Goal: Communication & Community: Answer question/provide support

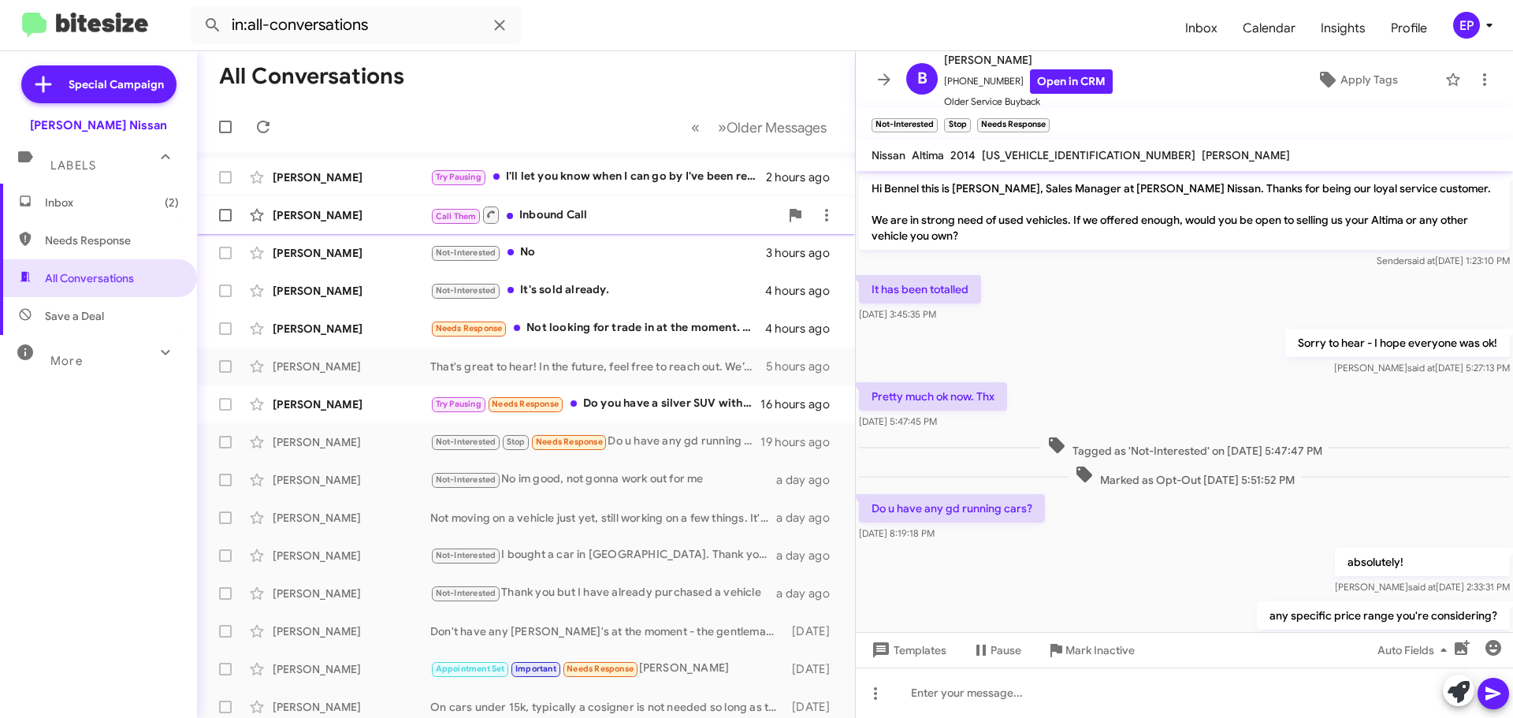
scroll to position [55, 0]
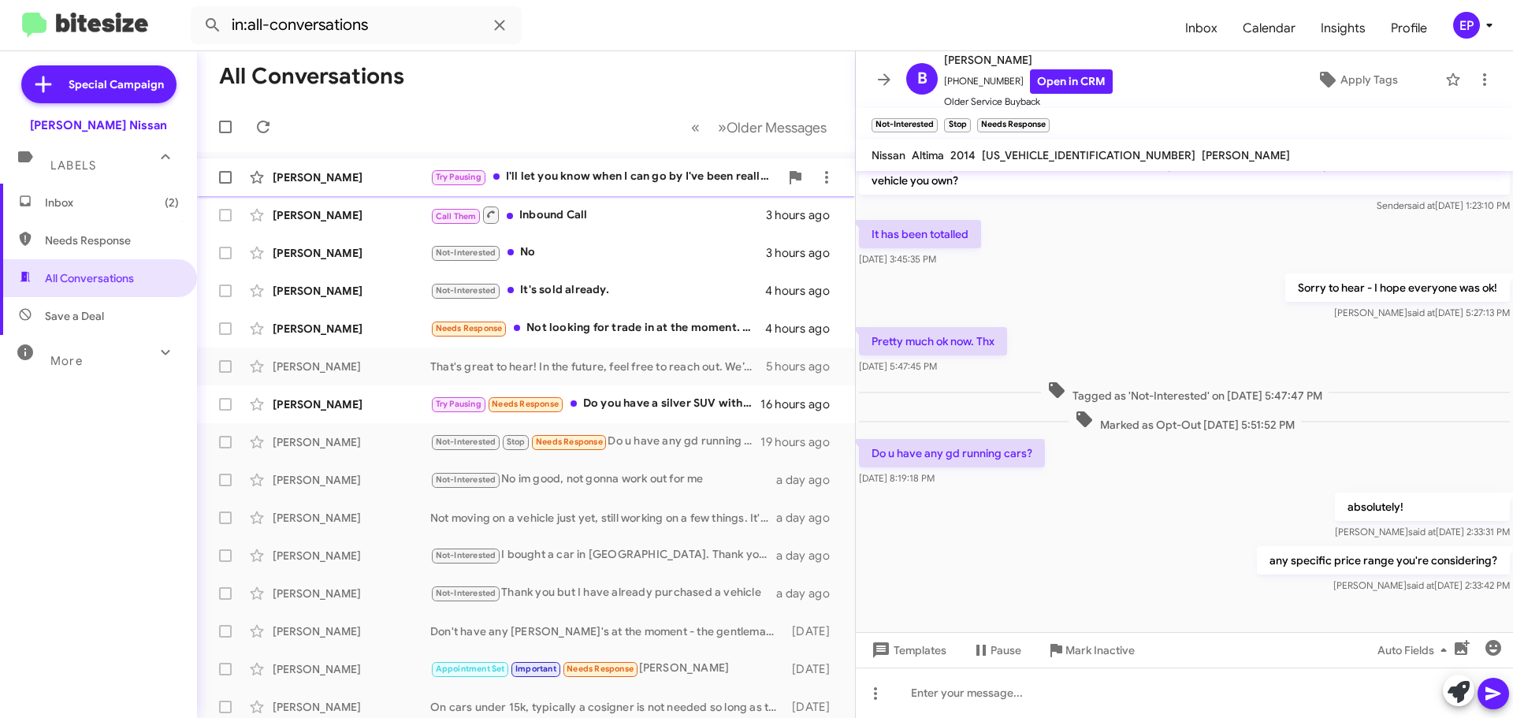
click at [613, 173] on div "Try Pausing I'll let you know when I can go by I've been really busy with work …" at bounding box center [604, 177] width 349 height 18
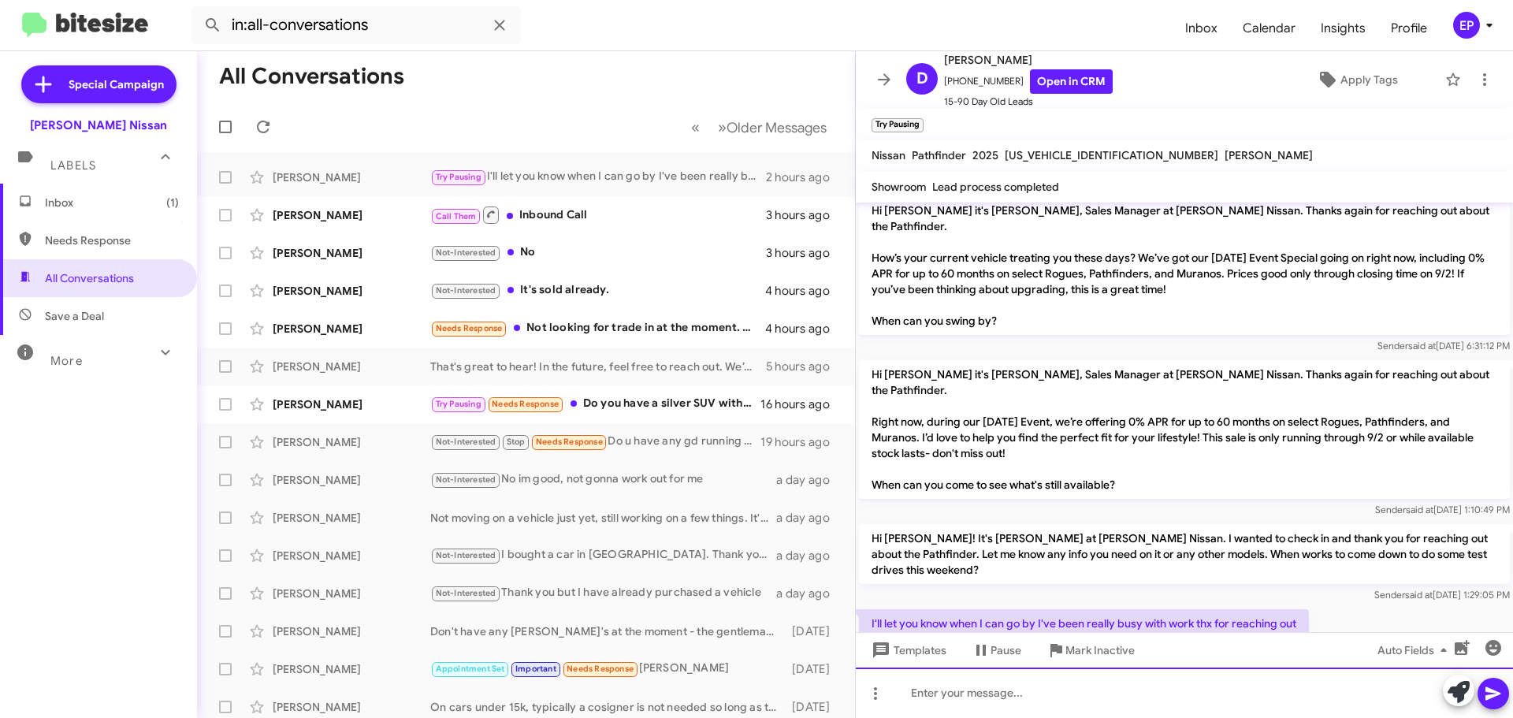
click at [1043, 690] on div at bounding box center [1184, 693] width 657 height 50
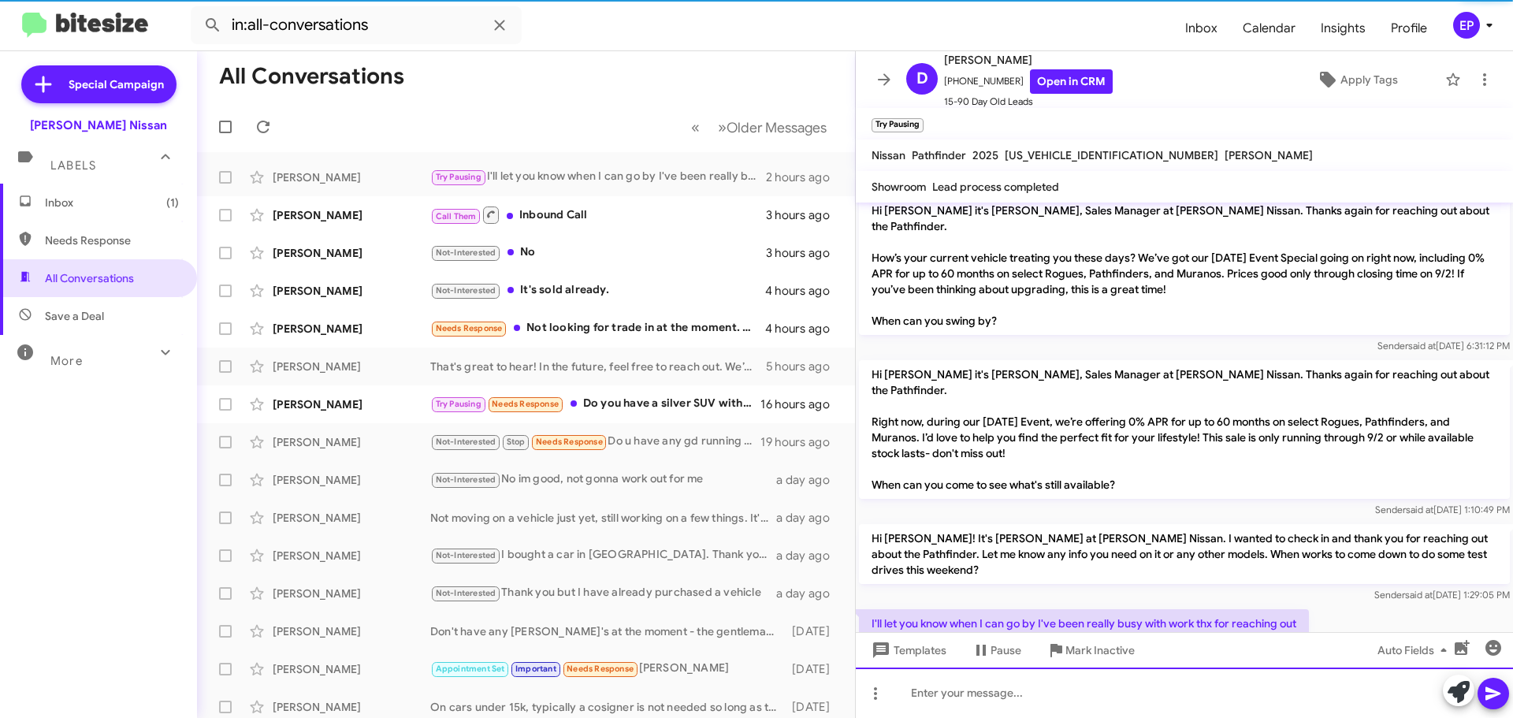
scroll to position [0, 0]
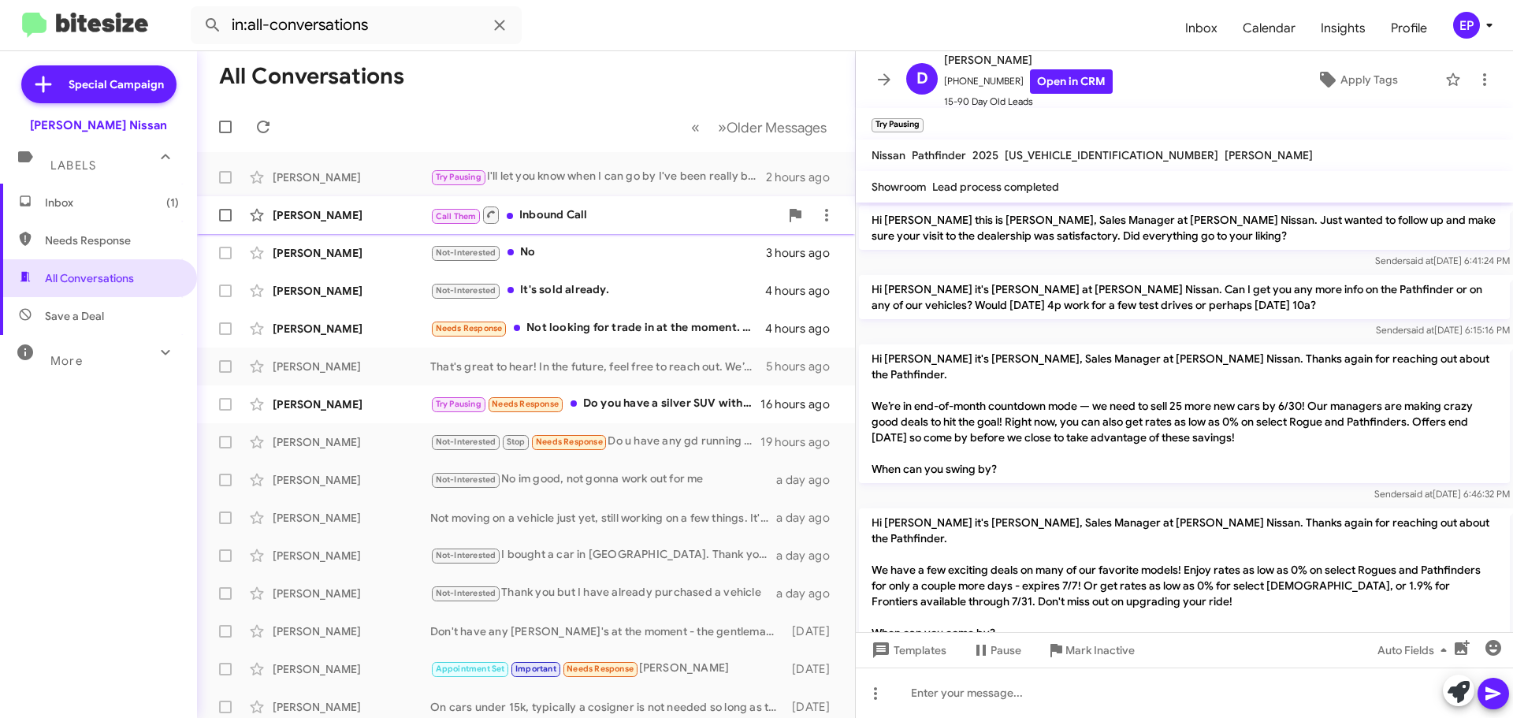
click at [578, 226] on div "[PERSON_NAME] Call Them Inbound Call 3 hours ago" at bounding box center [526, 215] width 633 height 32
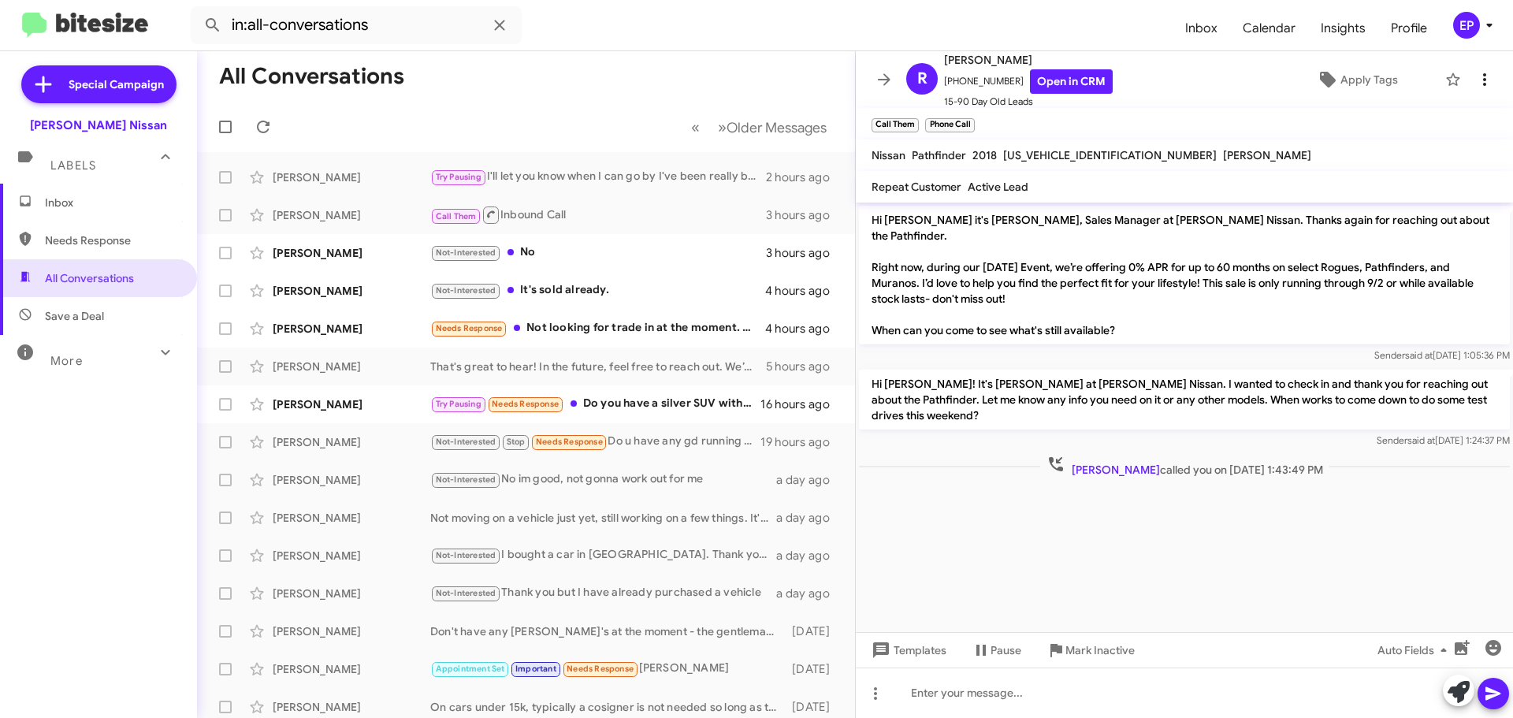
click at [1475, 81] on icon at bounding box center [1484, 79] width 19 height 19
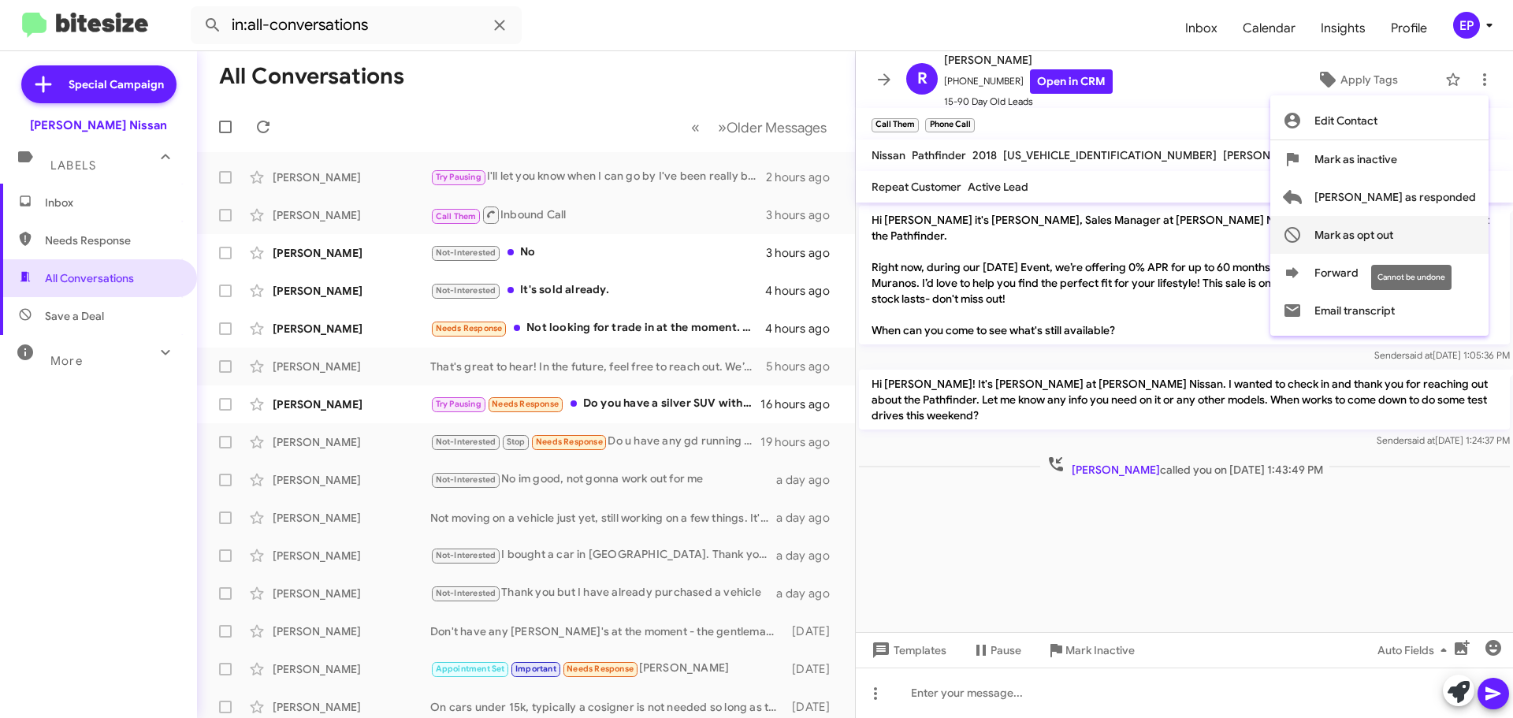
click at [1393, 228] on span "Mark as opt out" at bounding box center [1354, 235] width 79 height 38
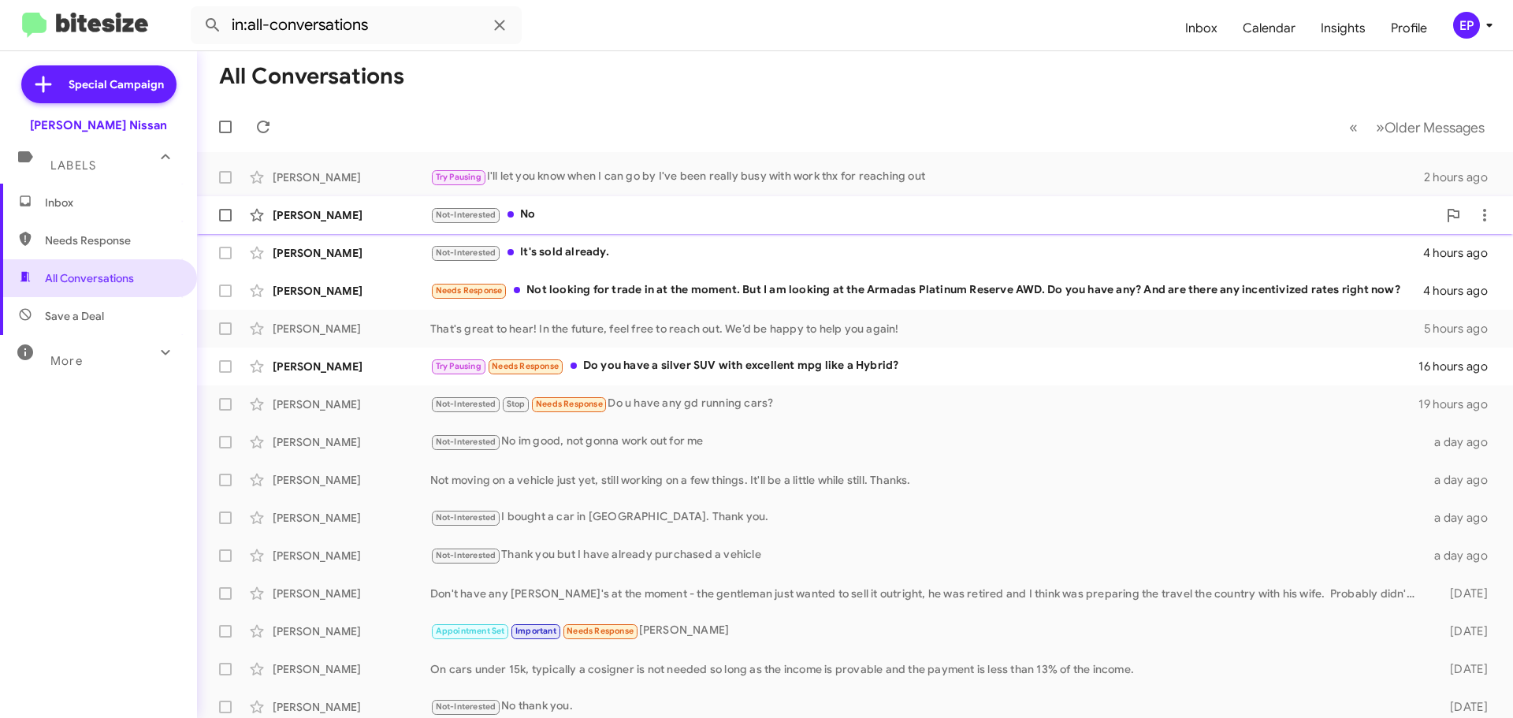
click at [548, 218] on div "Not-Interested No" at bounding box center [933, 215] width 1007 height 18
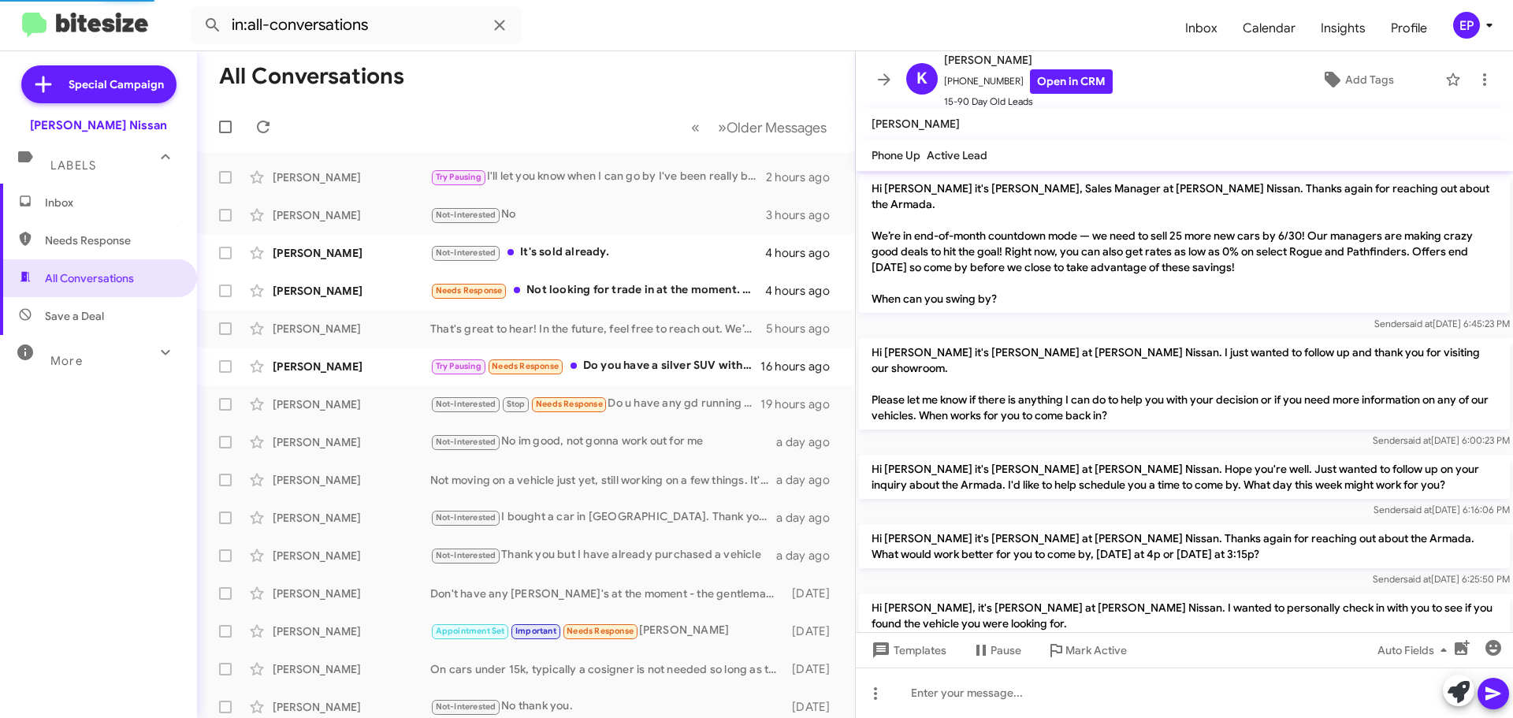
scroll to position [1192, 0]
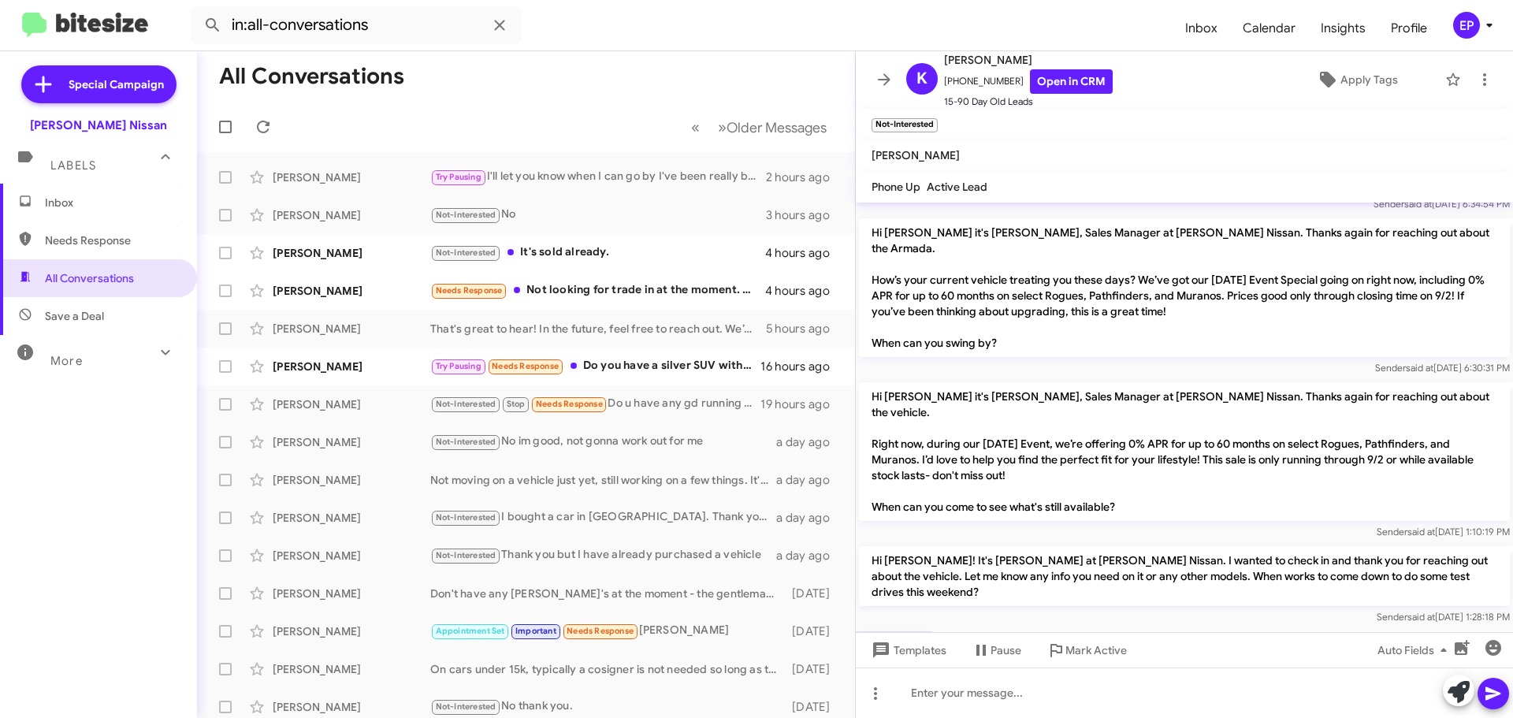
click at [1125, 408] on p "Hi [PERSON_NAME] it's [PERSON_NAME], Sales Manager at [PERSON_NAME] Nissan. Tha…" at bounding box center [1184, 451] width 651 height 139
click at [1058, 83] on link "Open in CRM" at bounding box center [1071, 81] width 83 height 24
click at [563, 259] on div "Not-Interested It's sold already." at bounding box center [604, 253] width 349 height 18
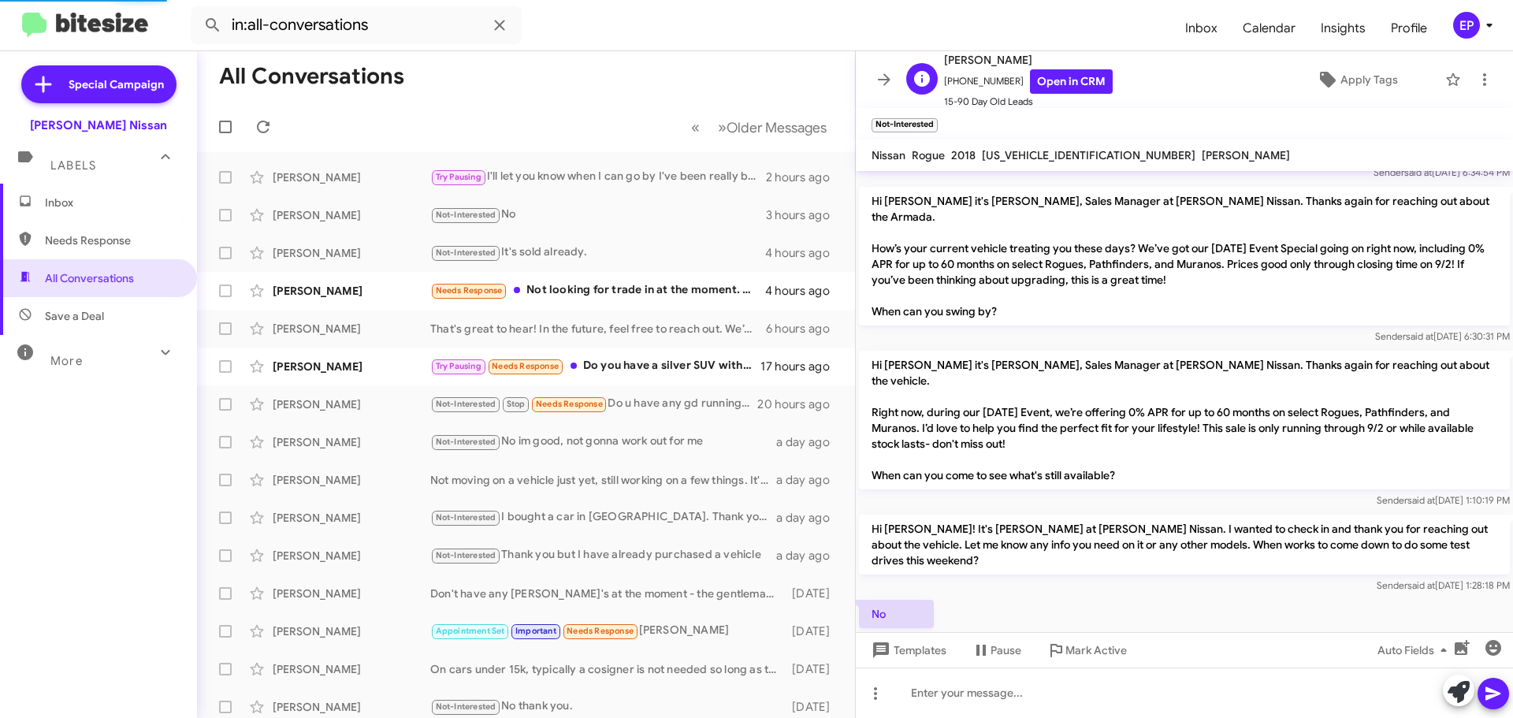
scroll to position [91, 0]
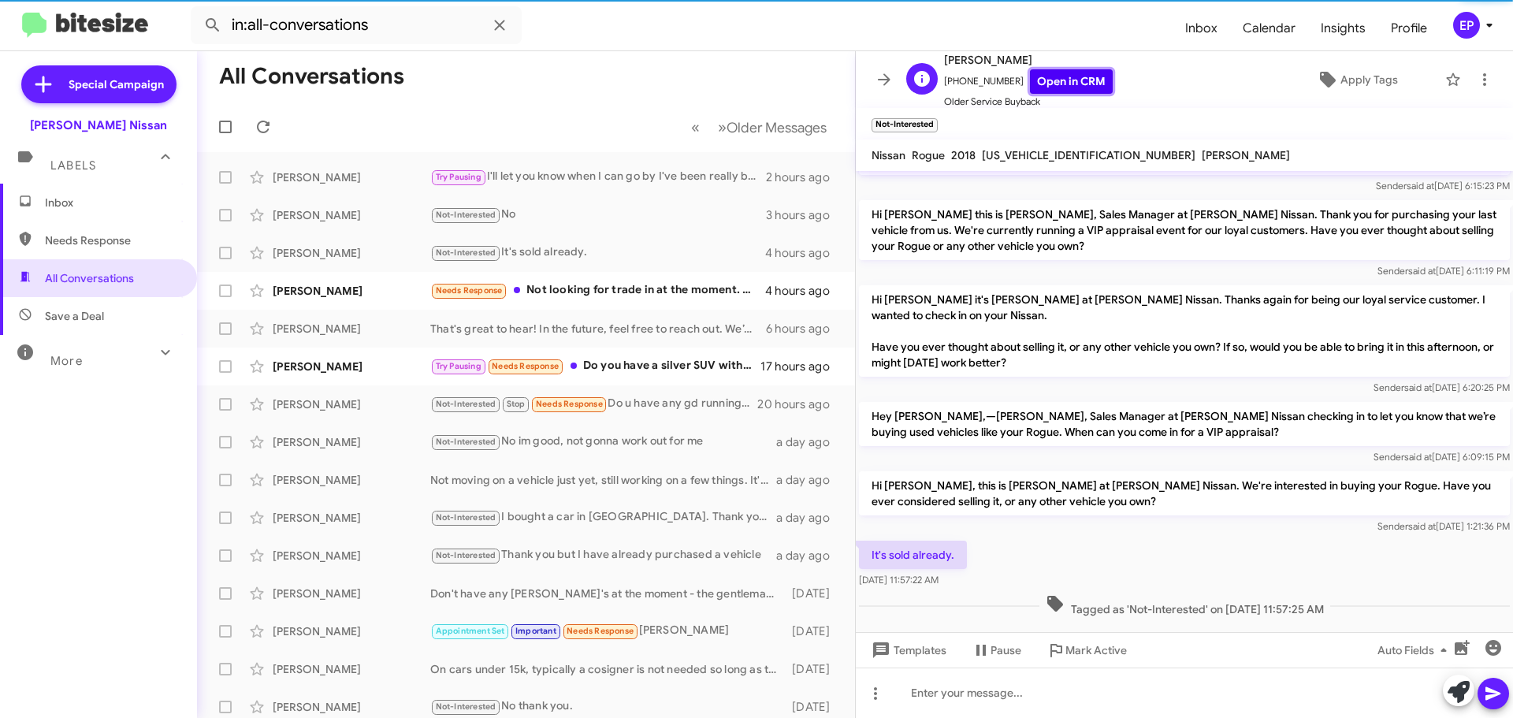
click at [1053, 87] on link "Open in CRM" at bounding box center [1071, 81] width 83 height 24
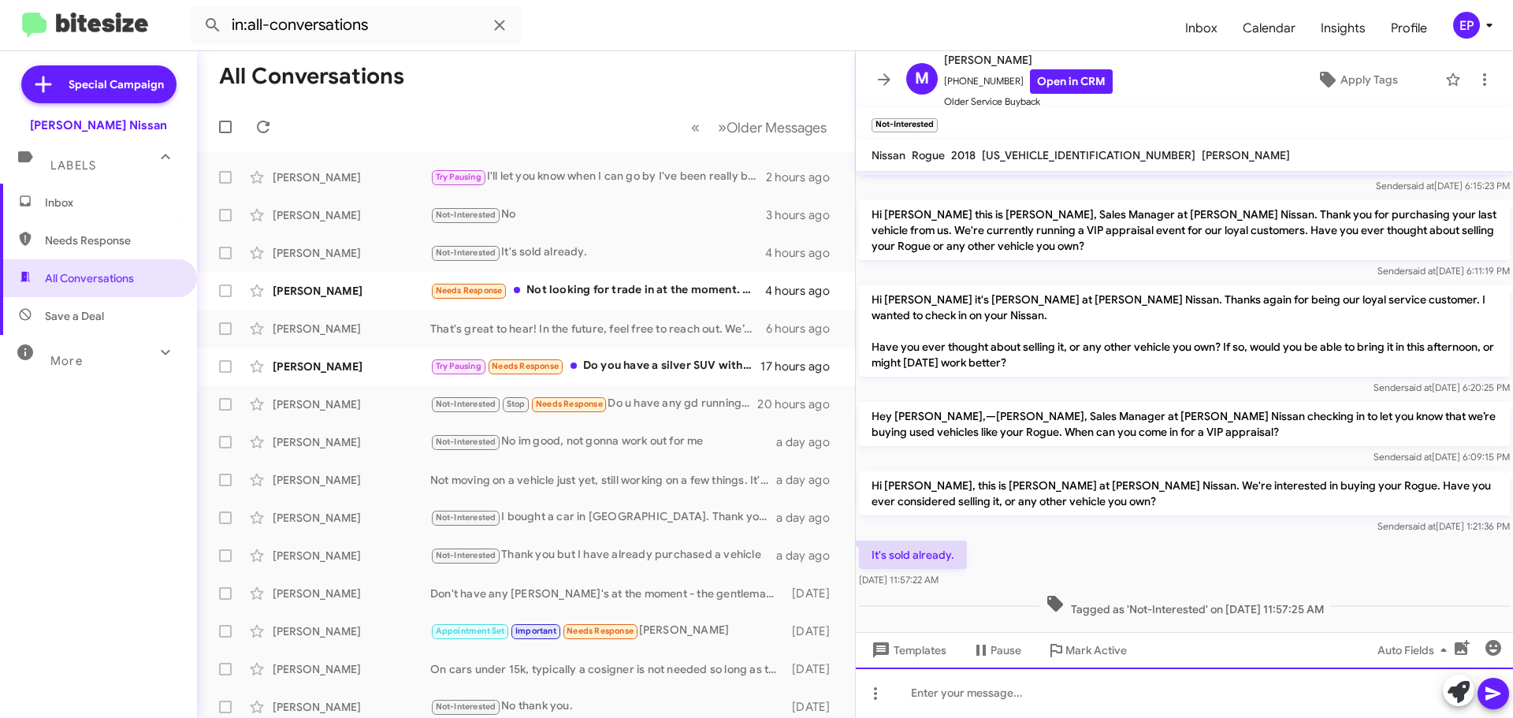
click at [1056, 686] on div at bounding box center [1184, 693] width 657 height 50
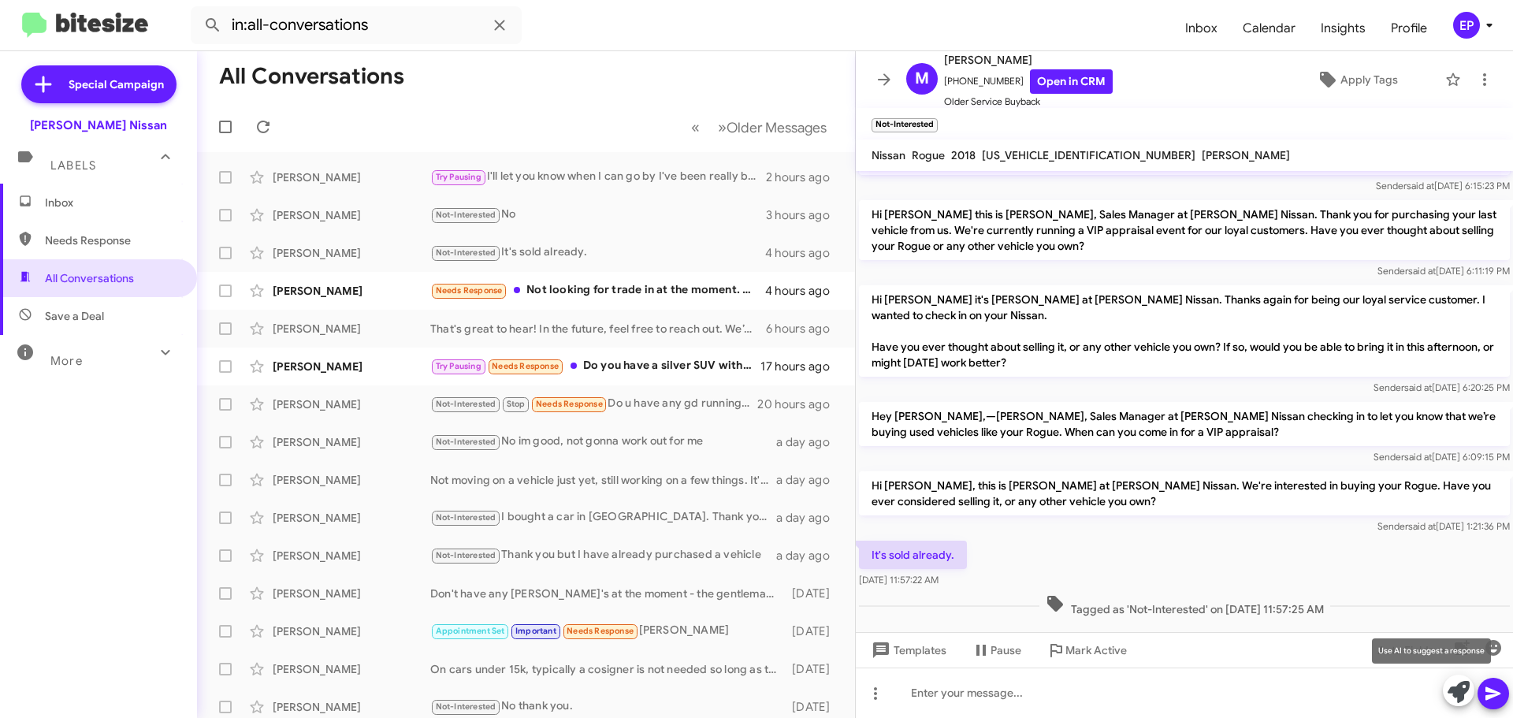
click at [1465, 685] on icon at bounding box center [1459, 692] width 22 height 22
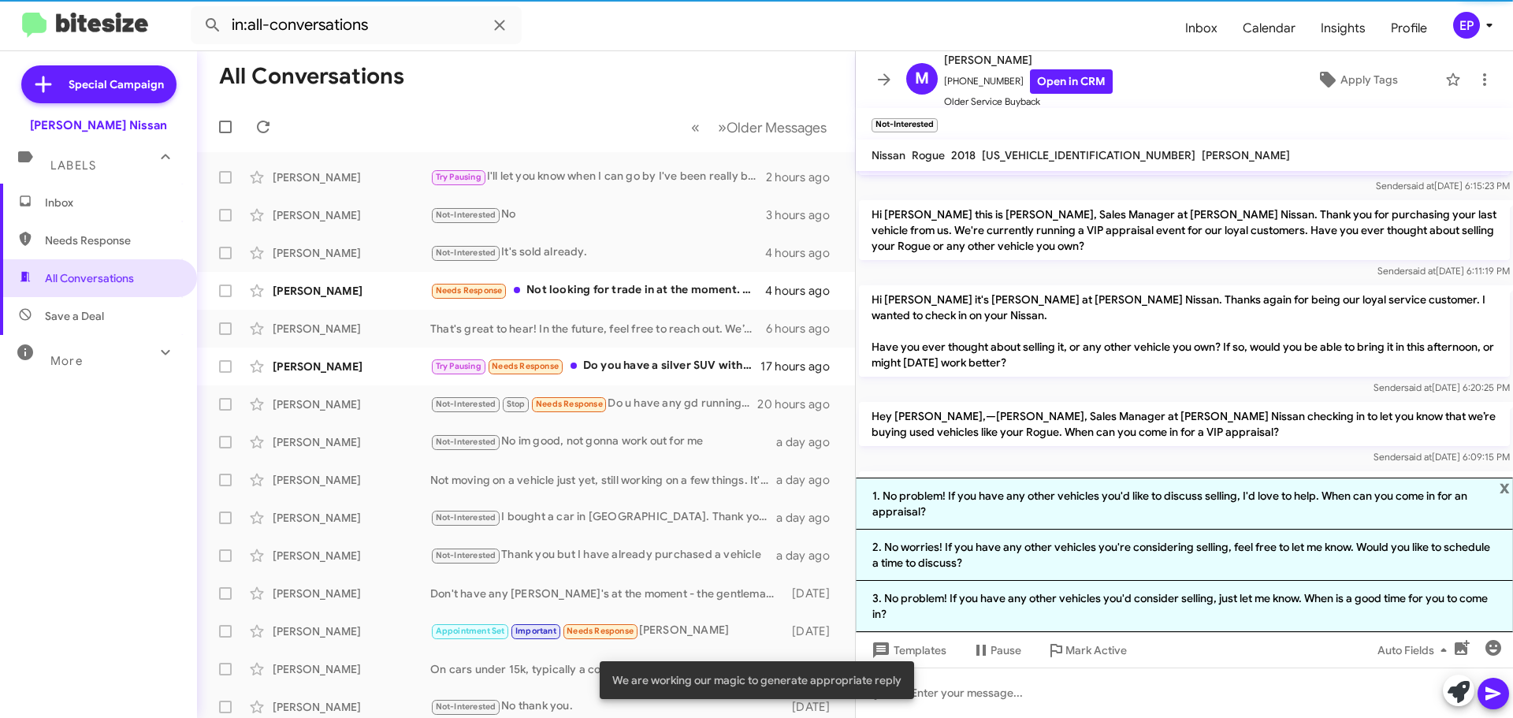
scroll to position [245, 0]
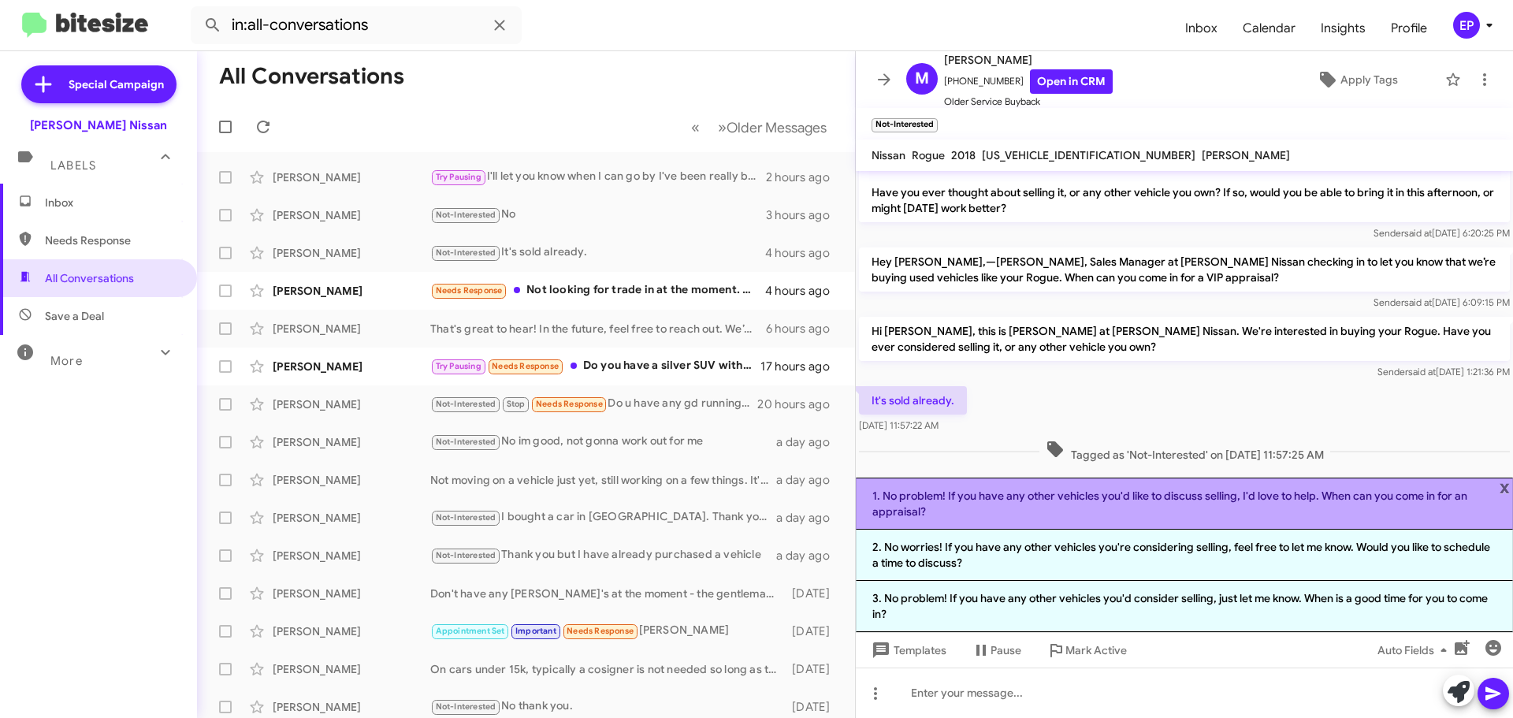
click at [1050, 501] on li "1. No problem! If you have any other vehicles you'd like to discuss selling, I'…" at bounding box center [1184, 504] width 657 height 52
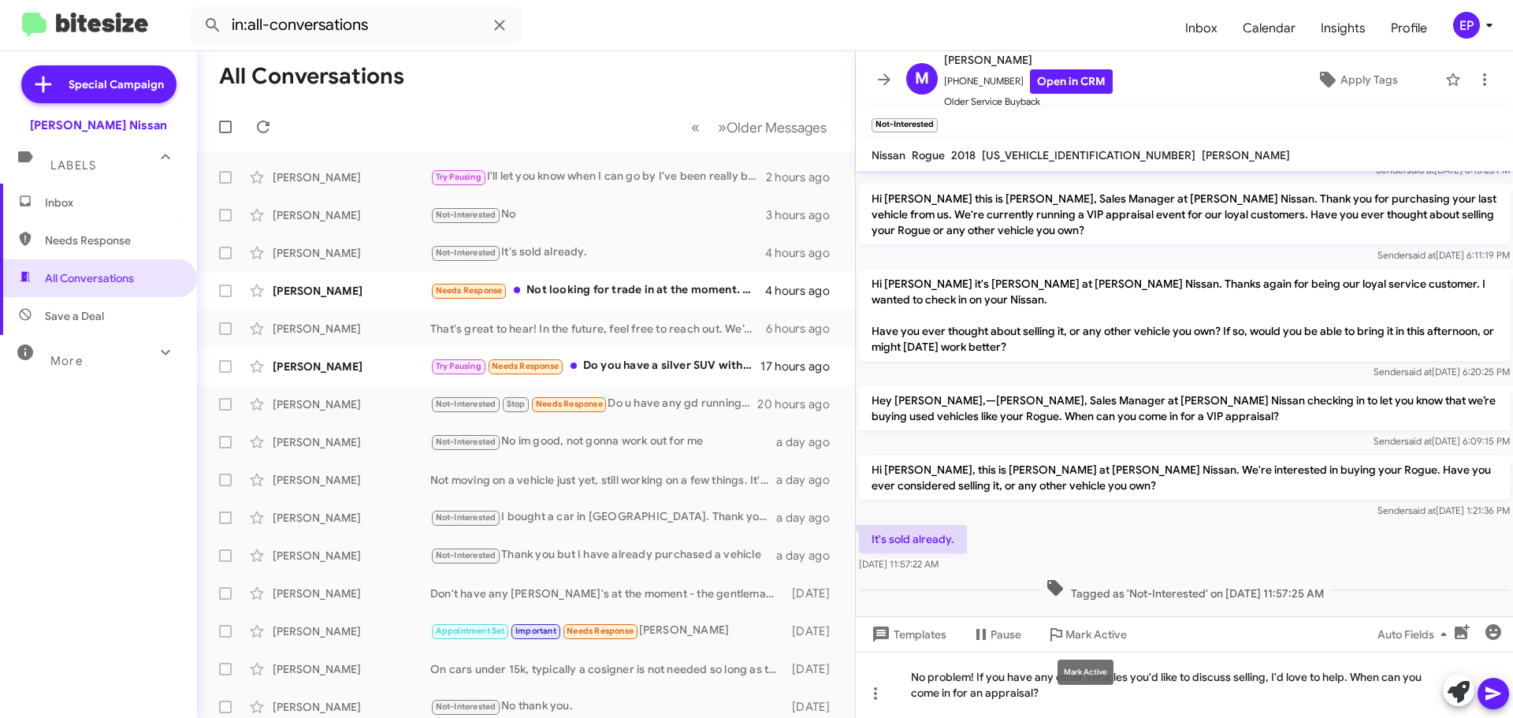
click at [1088, 691] on mat-tooltip-component "Mark Active" at bounding box center [1086, 672] width 78 height 47
click at [1069, 691] on mat-tooltip-component "Mark Active" at bounding box center [1086, 672] width 78 height 47
drag, startPoint x: 1051, startPoint y: 691, endPoint x: 1122, endPoint y: 691, distance: 71.7
click at [1107, 691] on mat-tooltip-component "Mark Active" at bounding box center [1086, 672] width 78 height 47
click at [1145, 691] on div "No problem! If you have any other vehicles you'd like to discuss selling, I'd l…" at bounding box center [1184, 685] width 657 height 66
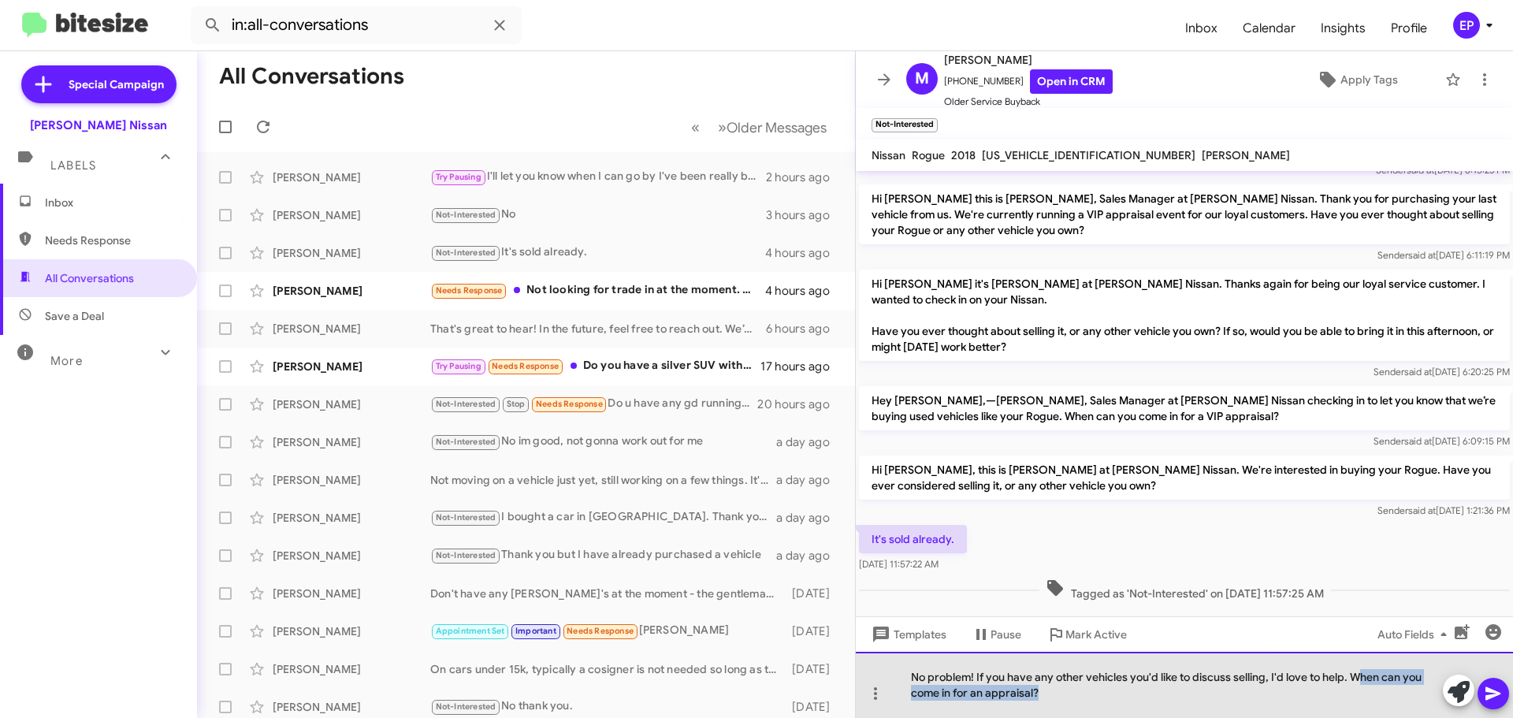
drag, startPoint x: 1092, startPoint y: 694, endPoint x: 1357, endPoint y: 674, distance: 266.3
click at [1357, 674] on div "No problem! If you have any other vehicles you'd like to discuss selling, I'd l…" at bounding box center [1184, 685] width 657 height 66
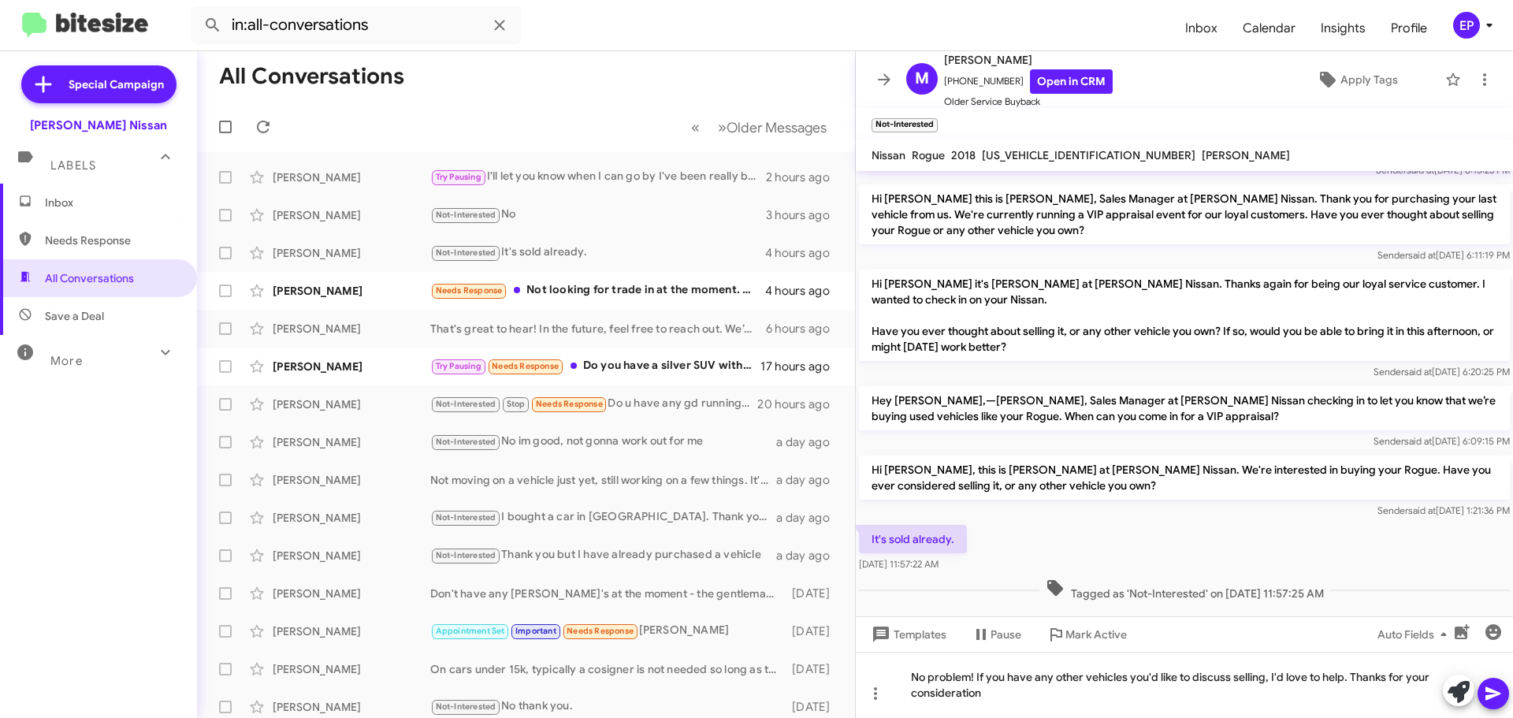
click at [1491, 690] on icon at bounding box center [1493, 693] width 15 height 13
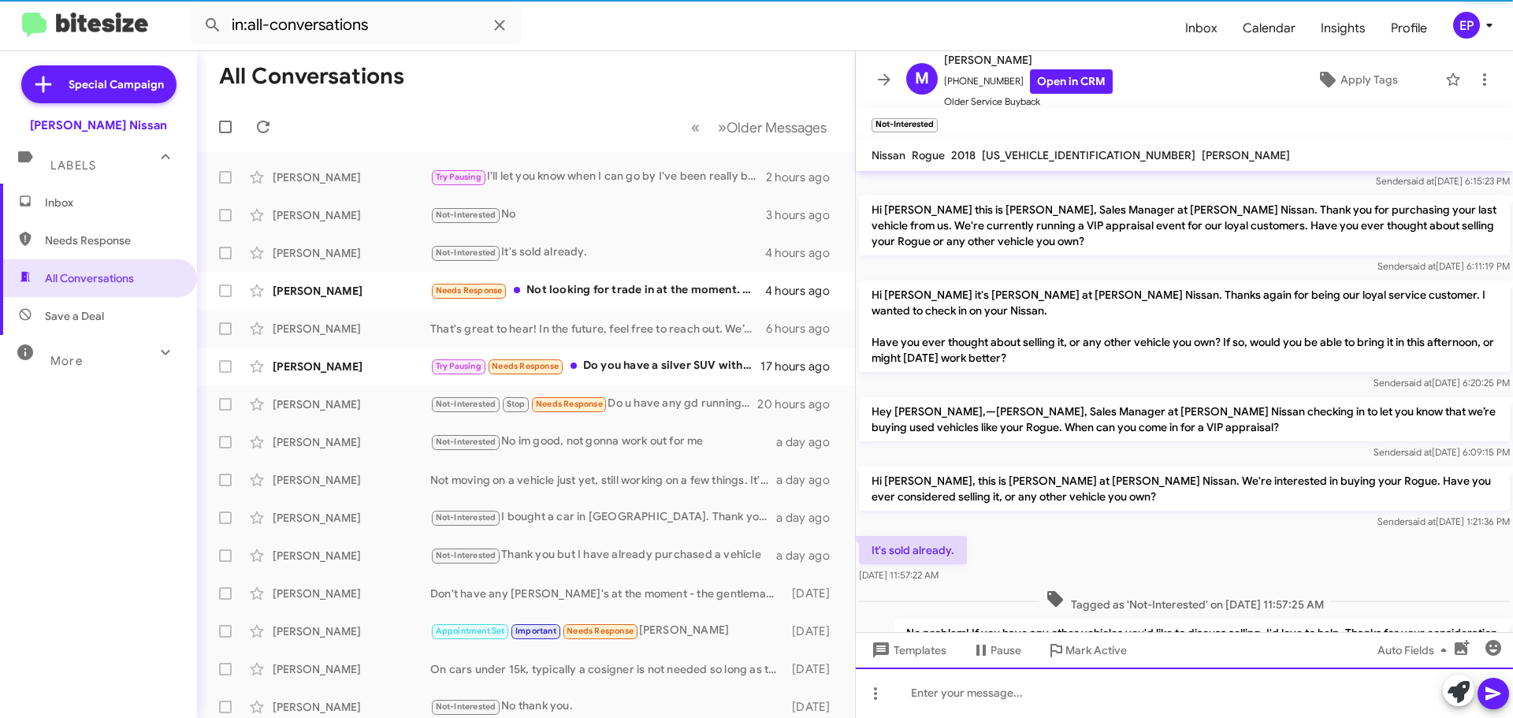
scroll to position [148, 0]
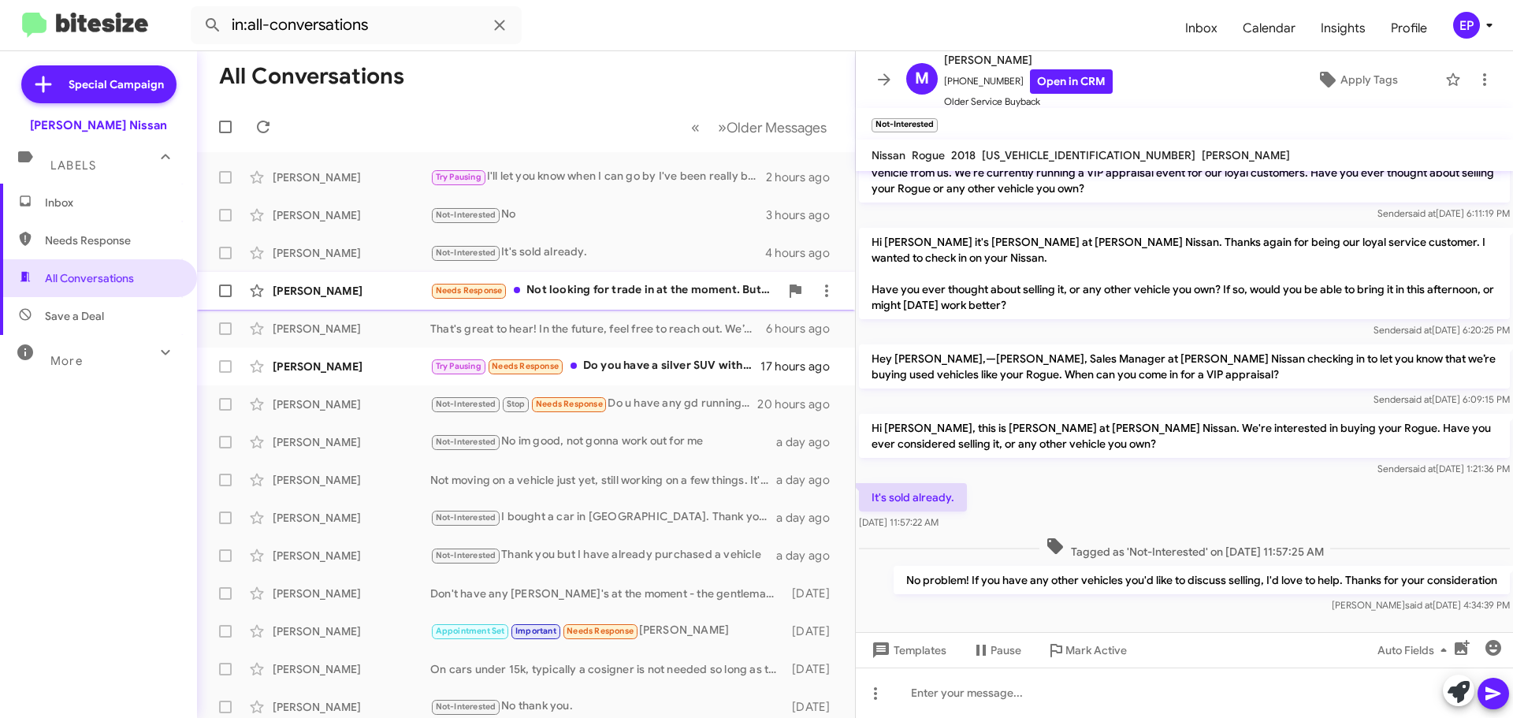
click at [694, 295] on div "Needs Response Not looking for trade in at the moment. But I am looking at the …" at bounding box center [604, 290] width 349 height 18
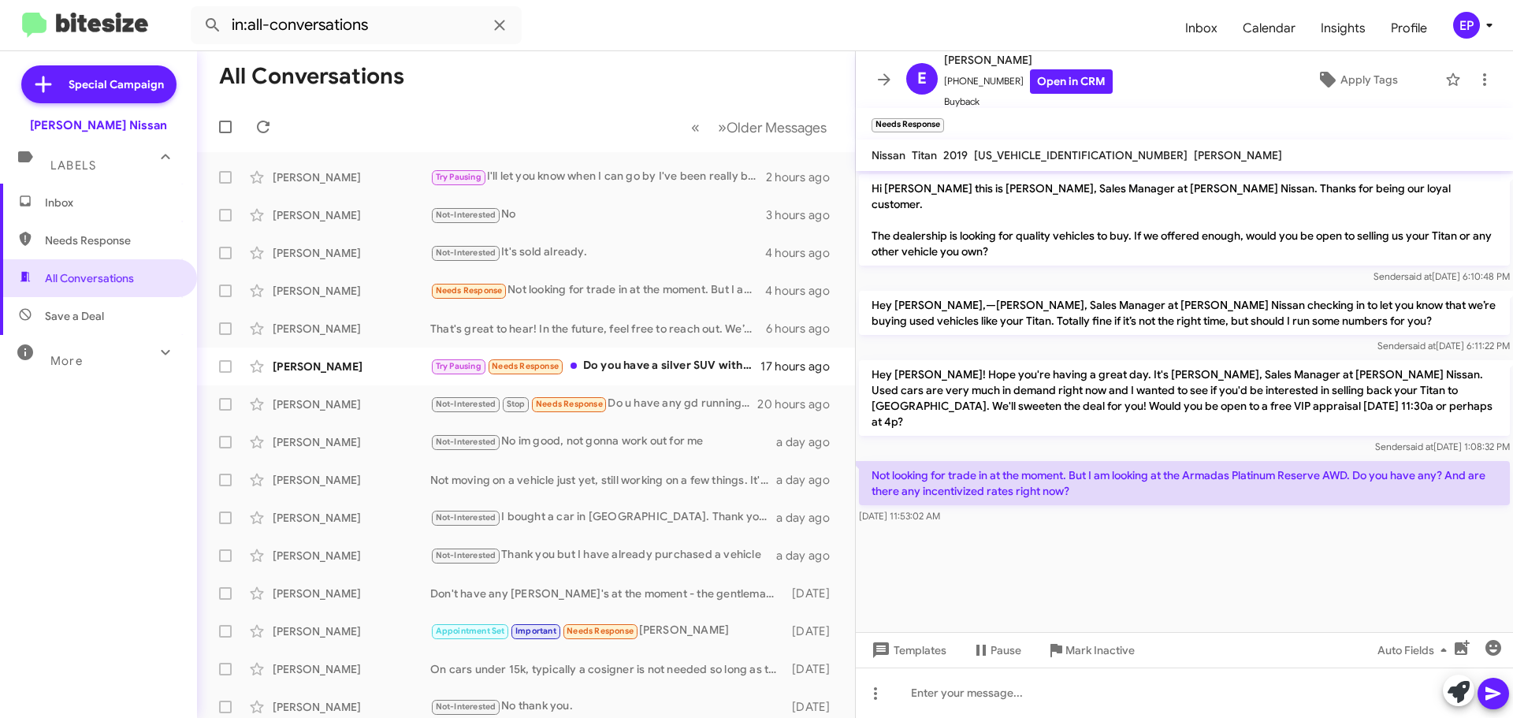
click at [1118, 357] on div "Hey [PERSON_NAME]! Hope you're having a great day. It's [PERSON_NAME], Sales Ma…" at bounding box center [1184, 407] width 657 height 101
click at [1226, 604] on cdk-virtual-scroll-viewport "Hi [PERSON_NAME] this is [PERSON_NAME], Sales Manager at [PERSON_NAME] Nissan. …" at bounding box center [1184, 401] width 657 height 461
click at [1247, 538] on cdk-virtual-scroll-viewport "Hi [PERSON_NAME] this is [PERSON_NAME], Sales Manager at [PERSON_NAME] Nissan. …" at bounding box center [1184, 401] width 657 height 461
click at [1245, 541] on cdk-virtual-scroll-viewport "Hi [PERSON_NAME] this is [PERSON_NAME], Sales Manager at [PERSON_NAME] Nissan. …" at bounding box center [1184, 401] width 657 height 461
click at [1246, 541] on cdk-virtual-scroll-viewport "Hi [PERSON_NAME] this is [PERSON_NAME], Sales Manager at [PERSON_NAME] Nissan. …" at bounding box center [1184, 401] width 657 height 461
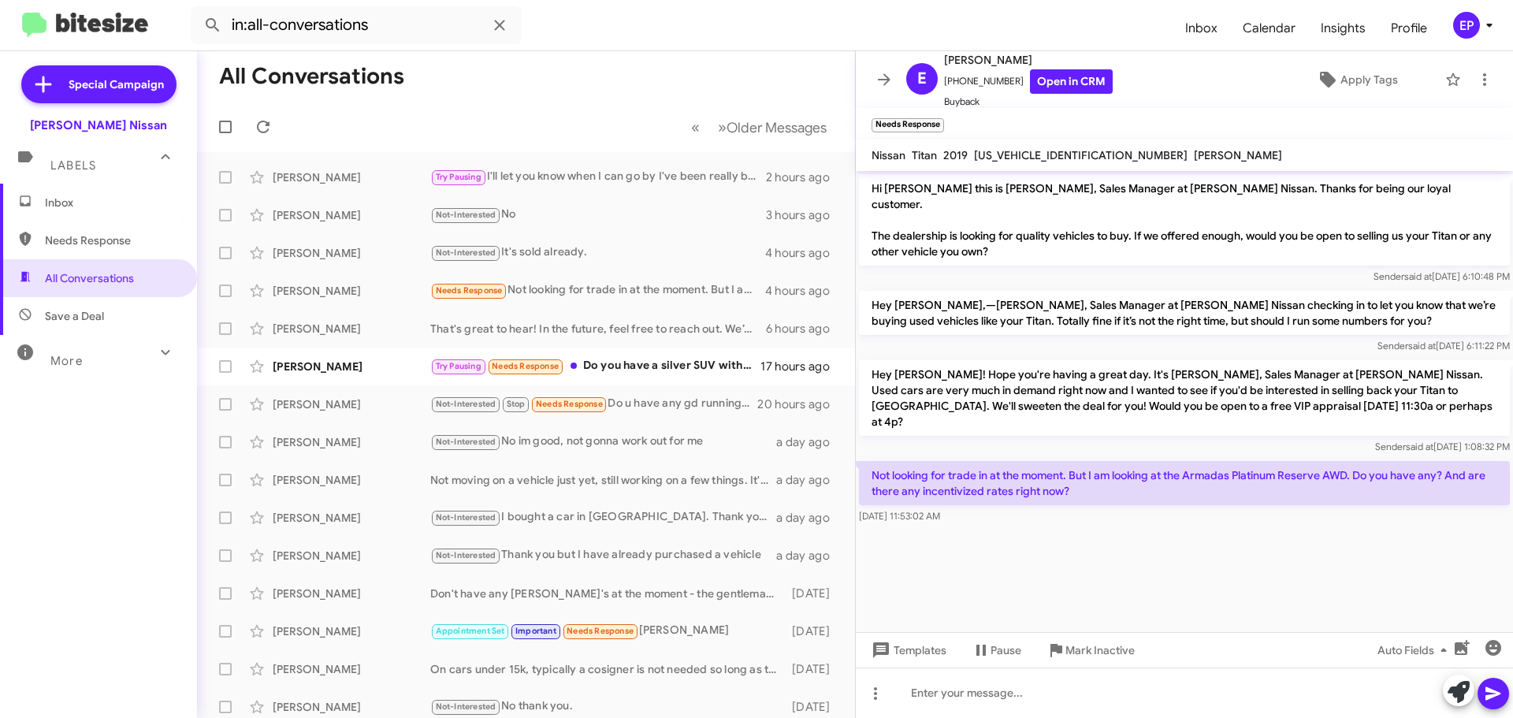
click at [1252, 542] on cdk-virtual-scroll-viewport "Hi [PERSON_NAME] this is [PERSON_NAME], Sales Manager at [PERSON_NAME] Nissan. …" at bounding box center [1184, 401] width 657 height 461
click at [1299, 593] on cdk-virtual-scroll-viewport "Hi [PERSON_NAME] this is [PERSON_NAME], Sales Manager at [PERSON_NAME] Nissan. …" at bounding box center [1184, 401] width 657 height 461
click at [1270, 585] on cdk-virtual-scroll-viewport "Hi [PERSON_NAME] this is [PERSON_NAME], Sales Manager at [PERSON_NAME] Nissan. …" at bounding box center [1184, 401] width 657 height 461
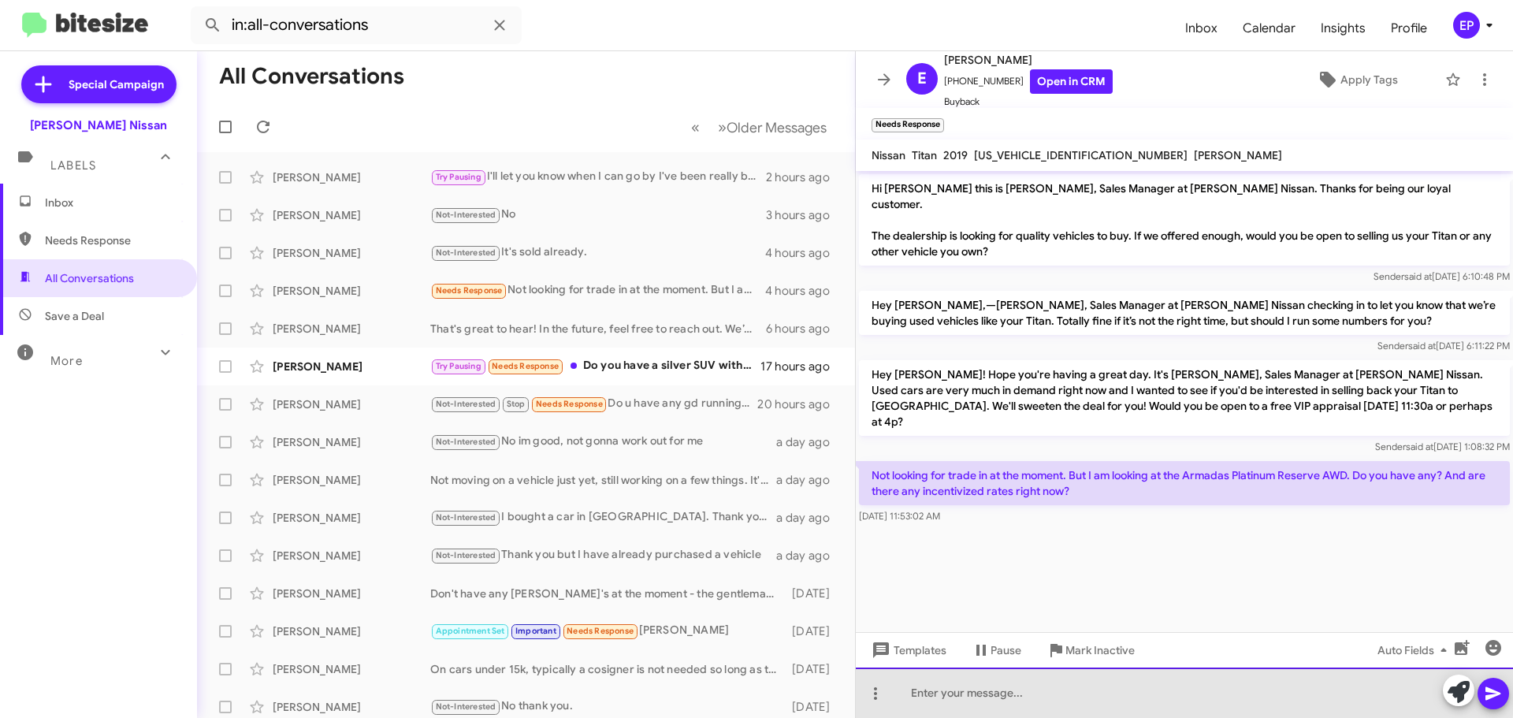
click at [1036, 689] on div at bounding box center [1184, 693] width 657 height 50
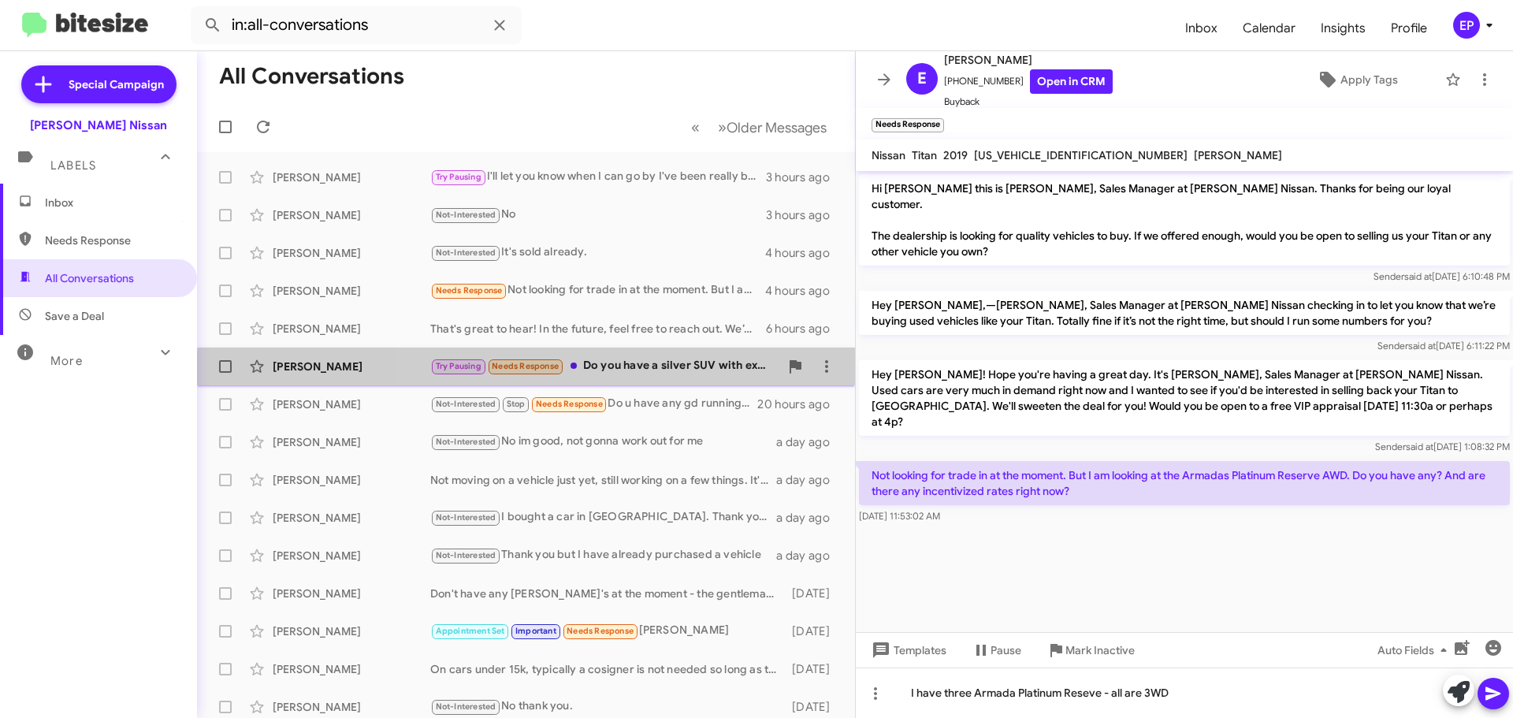
click at [672, 378] on div "[PERSON_NAME] Try Pausing Needs Response Do you have a silver SUV with excellen…" at bounding box center [526, 367] width 633 height 32
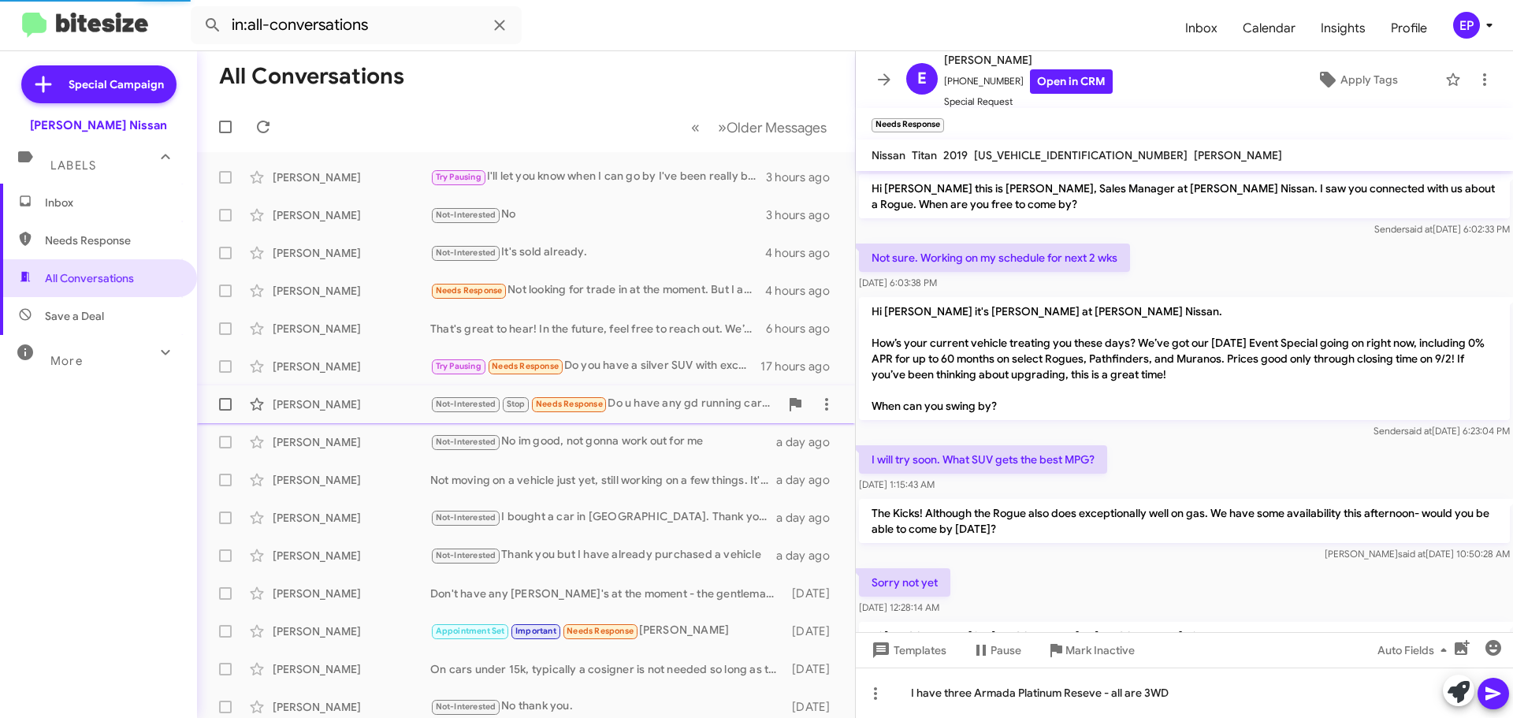
scroll to position [220, 0]
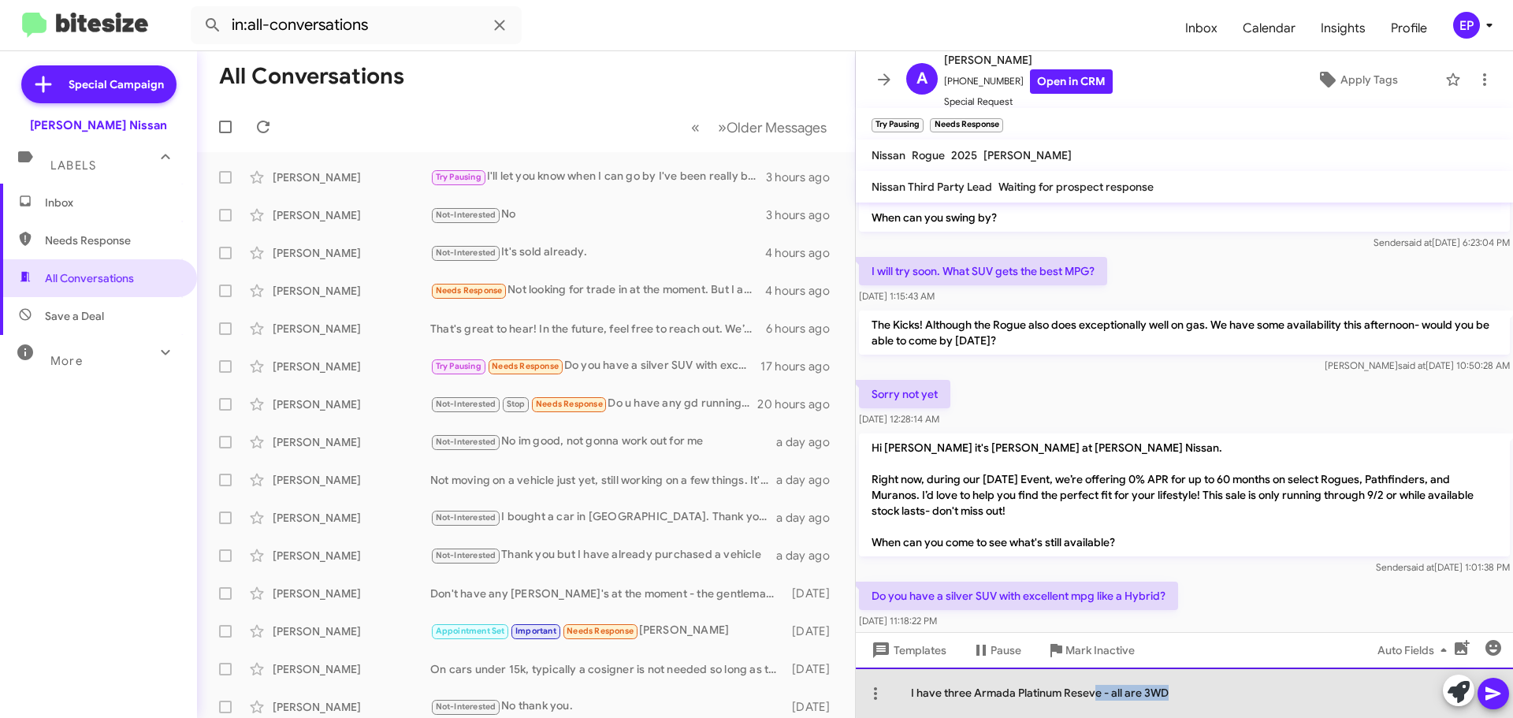
drag, startPoint x: 1196, startPoint y: 695, endPoint x: 1097, endPoint y: 696, distance: 98.5
click at [1097, 696] on div "I have three Armada Platinum Reseve - all are 3WD" at bounding box center [1184, 693] width 657 height 50
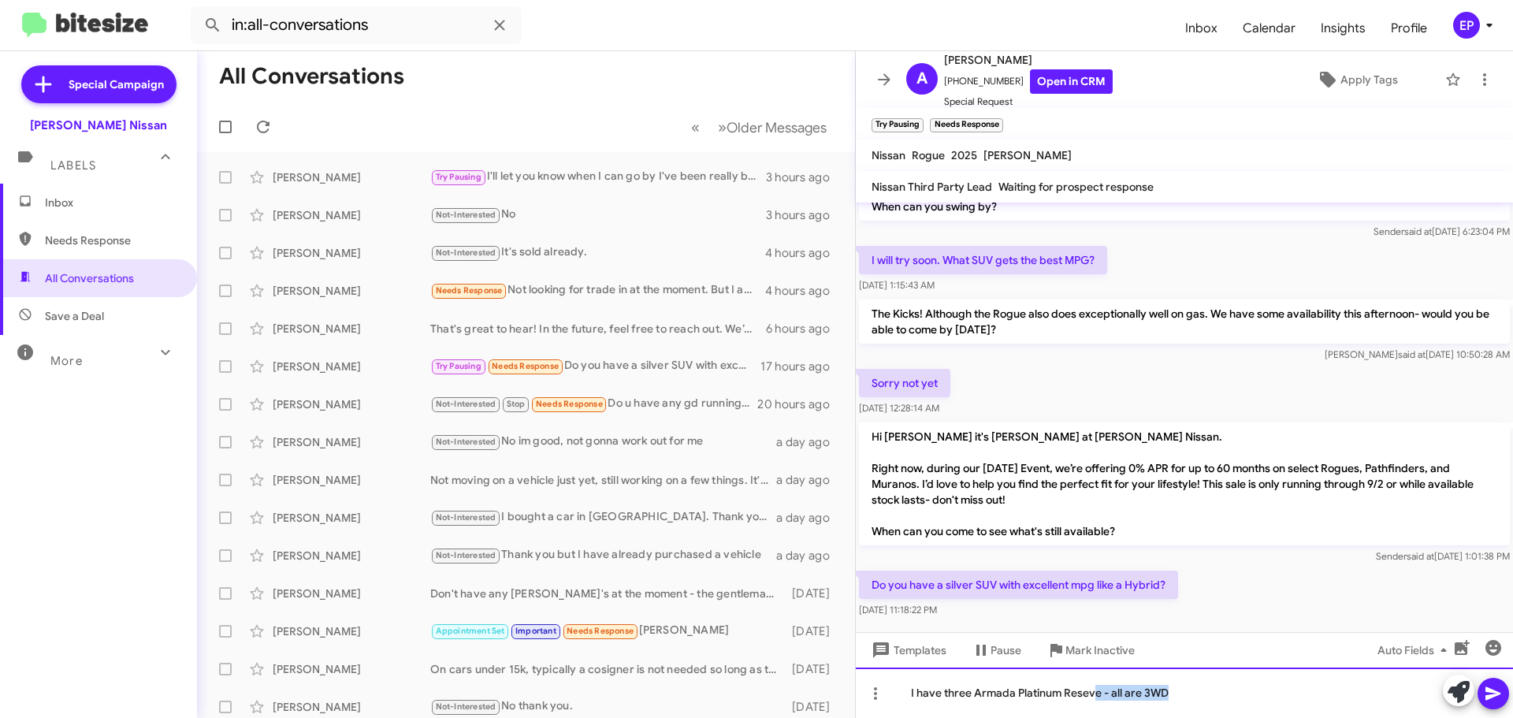
scroll to position [251, 0]
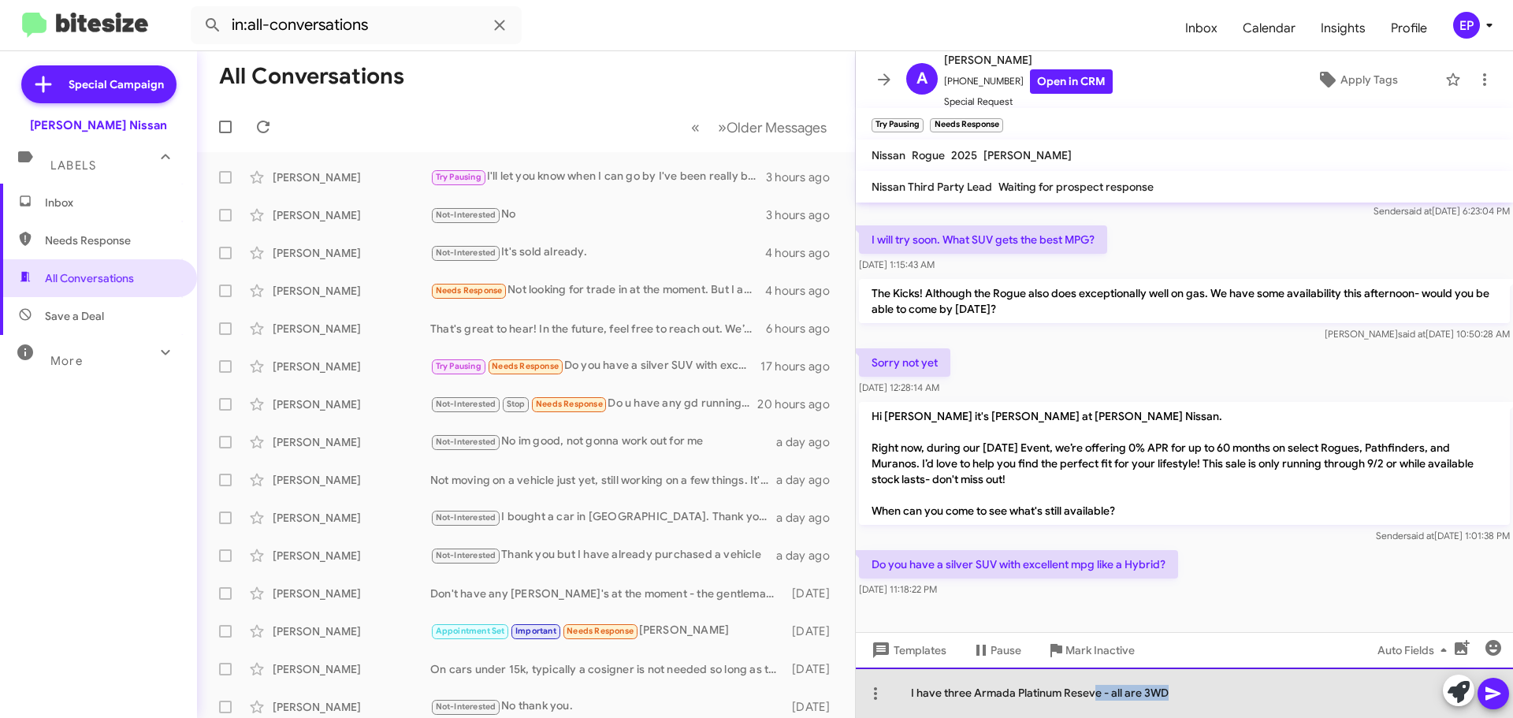
click at [1151, 686] on div "I have three Armada Platinum Reseve - all are 3WD" at bounding box center [1184, 693] width 657 height 50
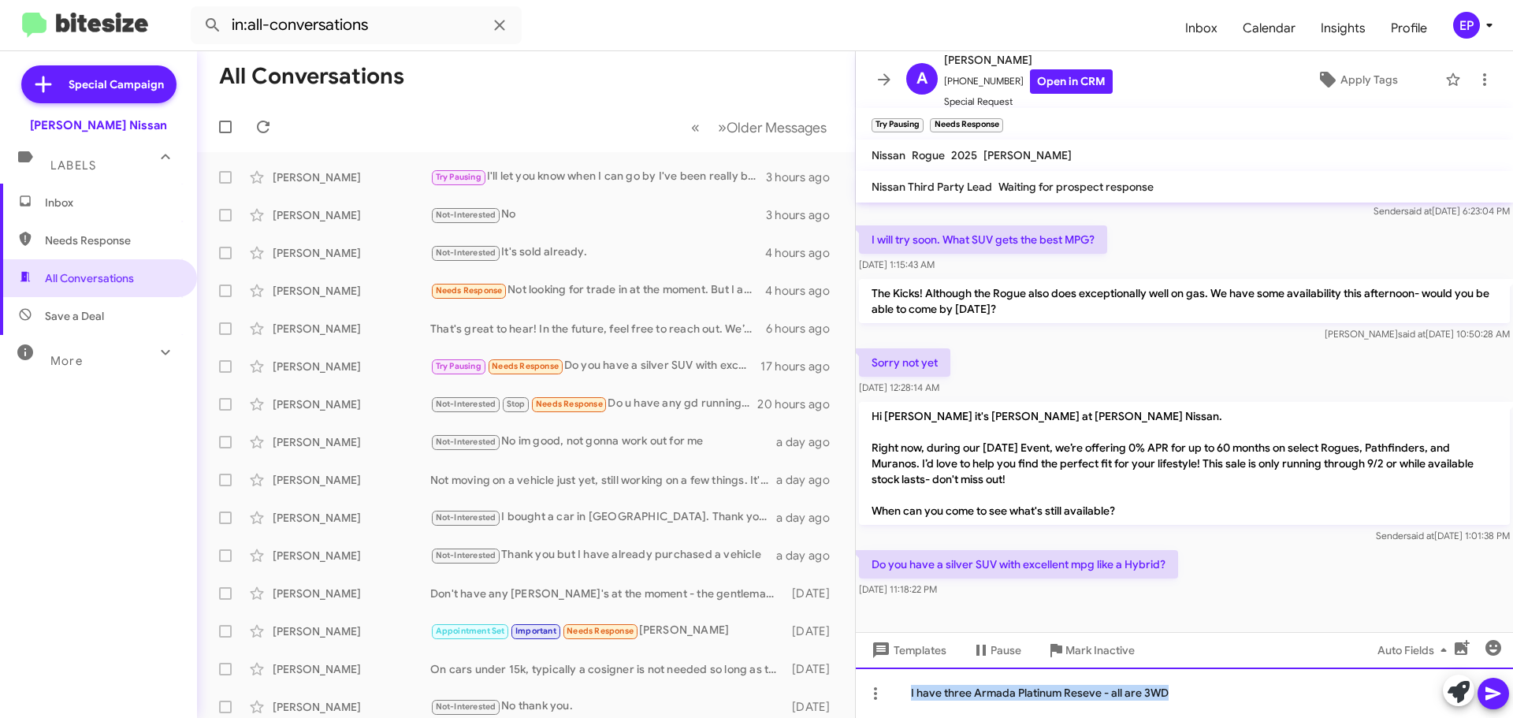
copy div "I have three Armada Platinum Reseve - all are 3WD"
click at [1081, 692] on div at bounding box center [1184, 693] width 657 height 50
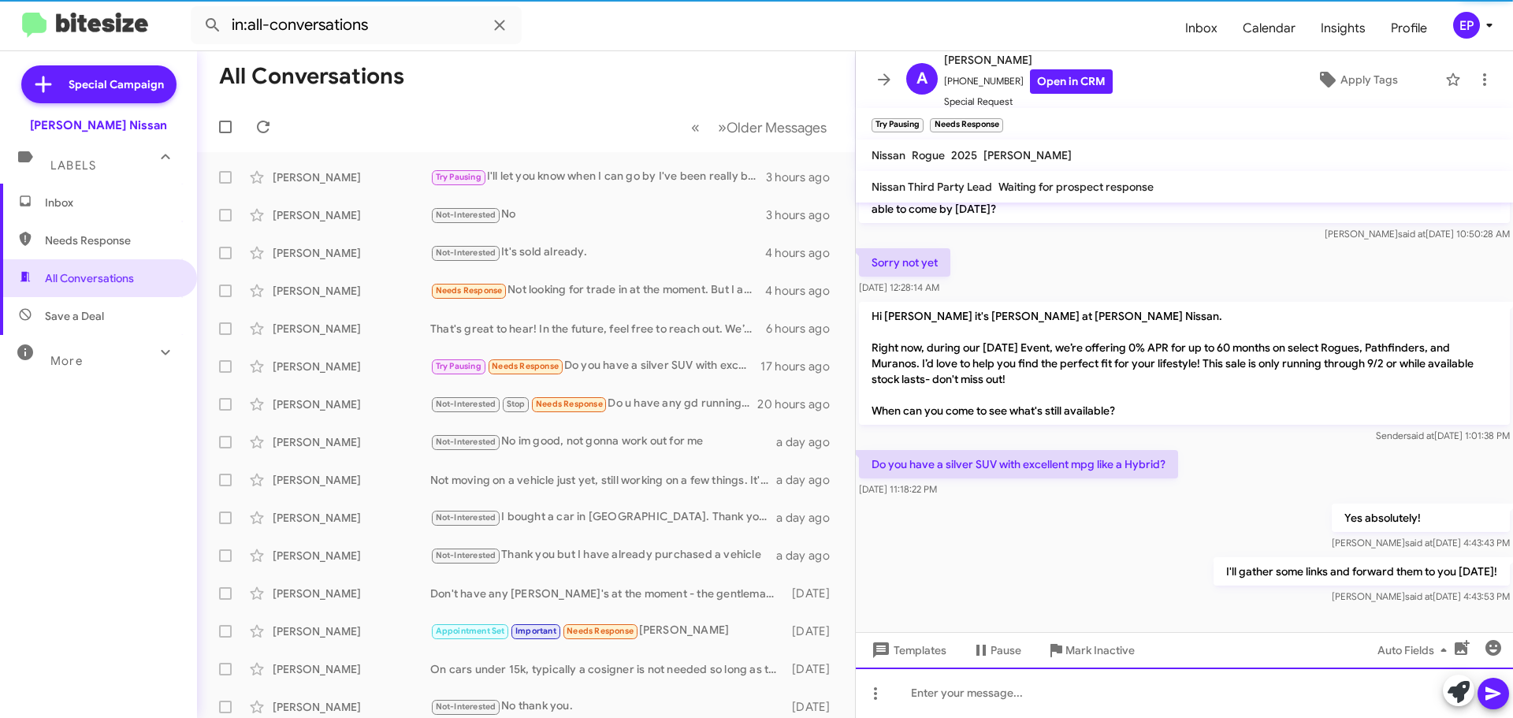
scroll to position [366, 0]
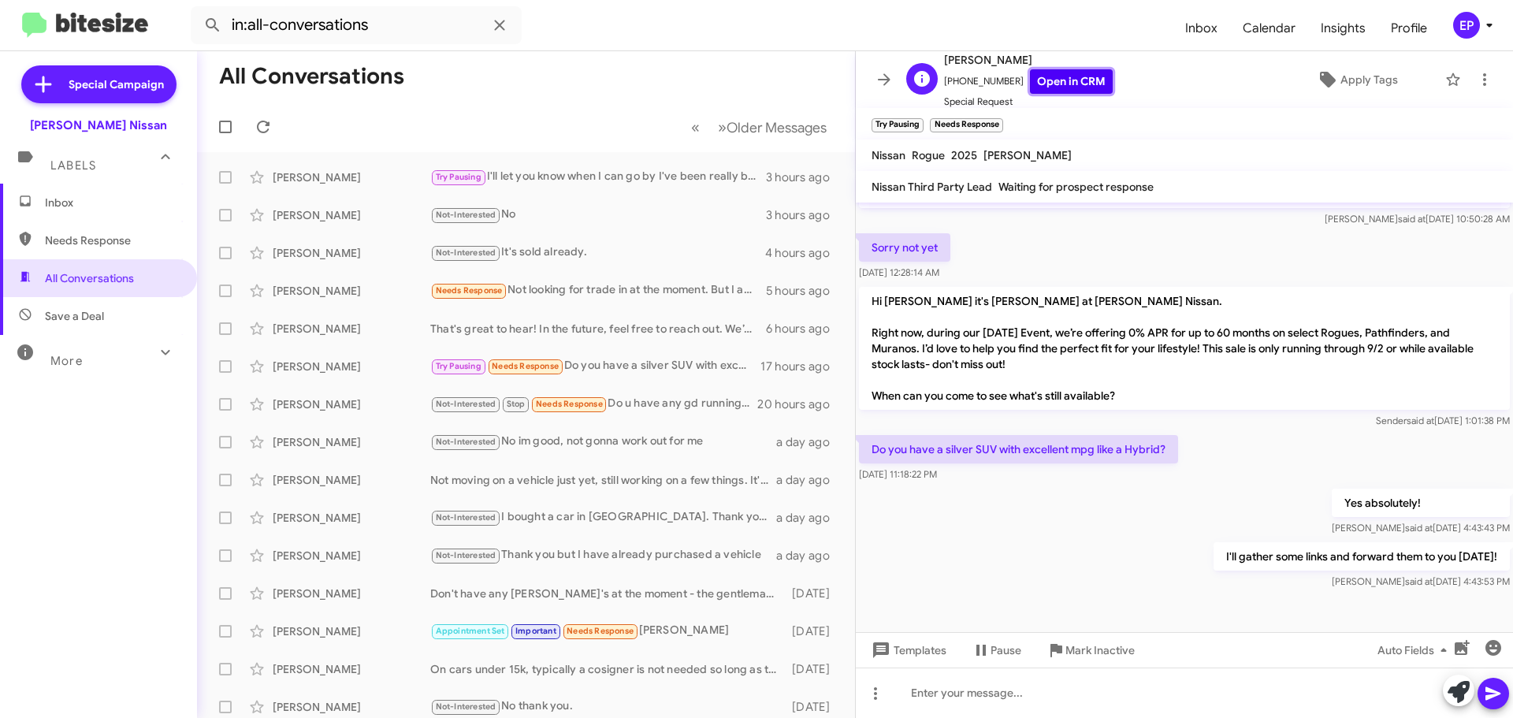
click at [1070, 84] on link "Open in CRM" at bounding box center [1071, 81] width 83 height 24
click at [64, 285] on span "All Conversations" at bounding box center [89, 278] width 89 height 16
